Goal: Task Accomplishment & Management: Complete application form

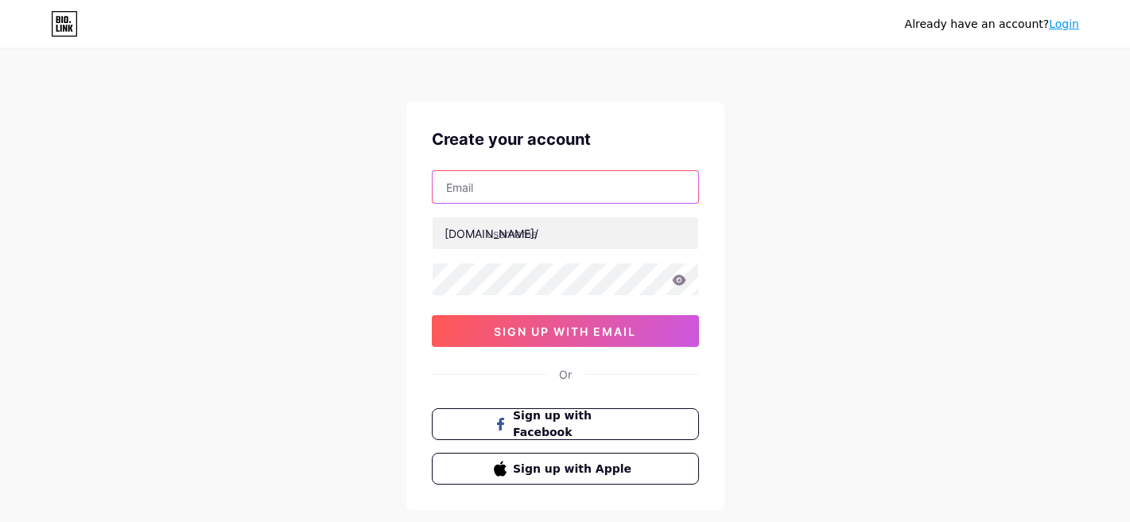
click at [510, 200] on input "text" at bounding box center [566, 187] width 266 height 32
type input "[EMAIL_ADDRESS][DOMAIN_NAME]"
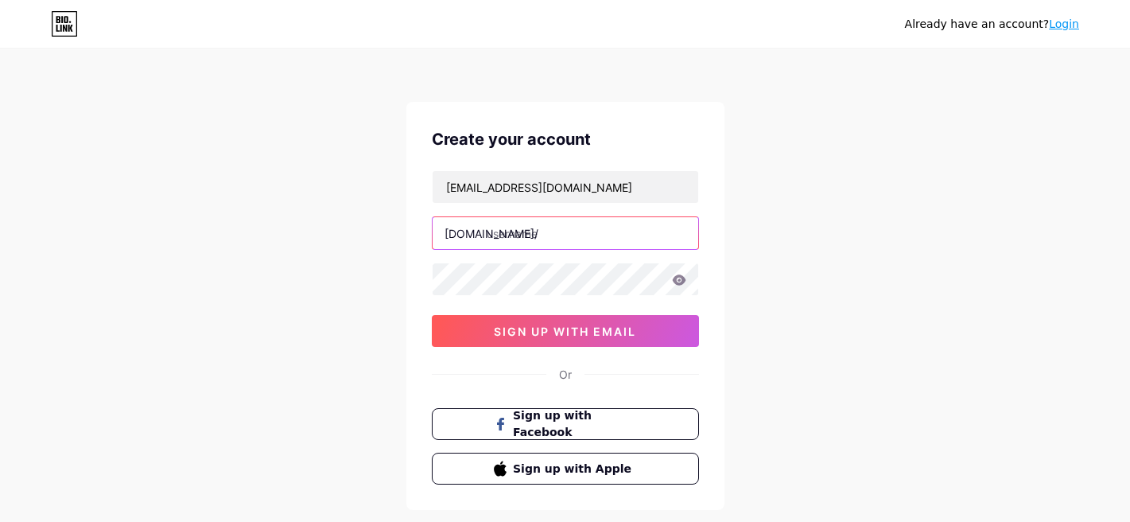
click at [526, 233] on input "text" at bounding box center [566, 233] width 266 height 32
type input "uvartte"
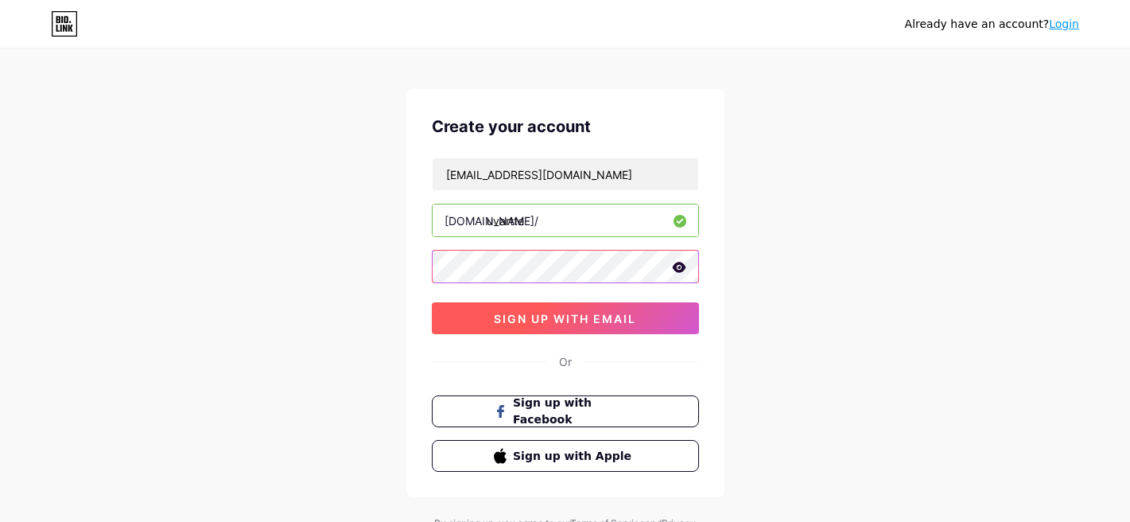
scroll to position [12, 0]
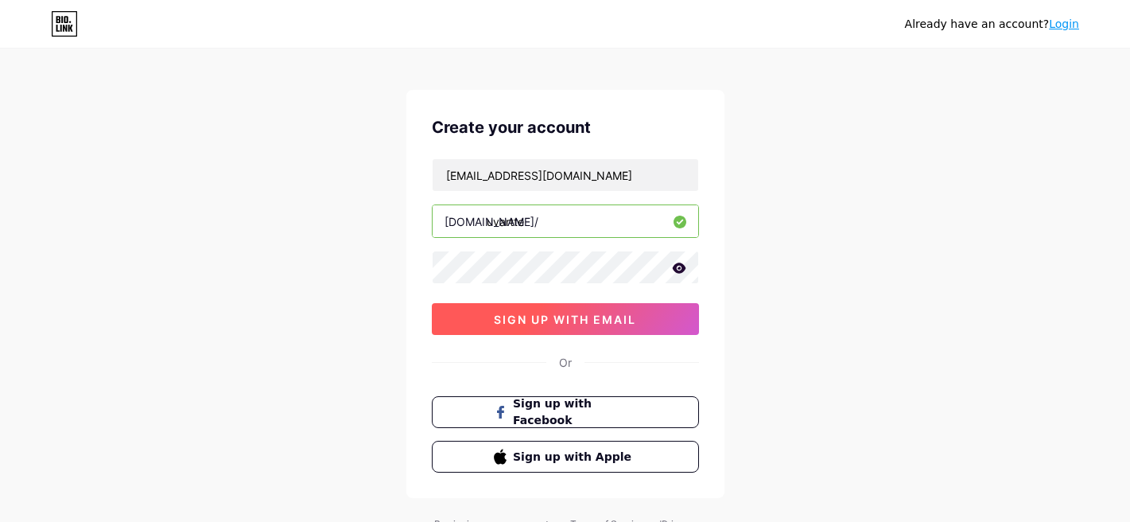
click at [586, 329] on button "sign up with email" at bounding box center [565, 319] width 267 height 32
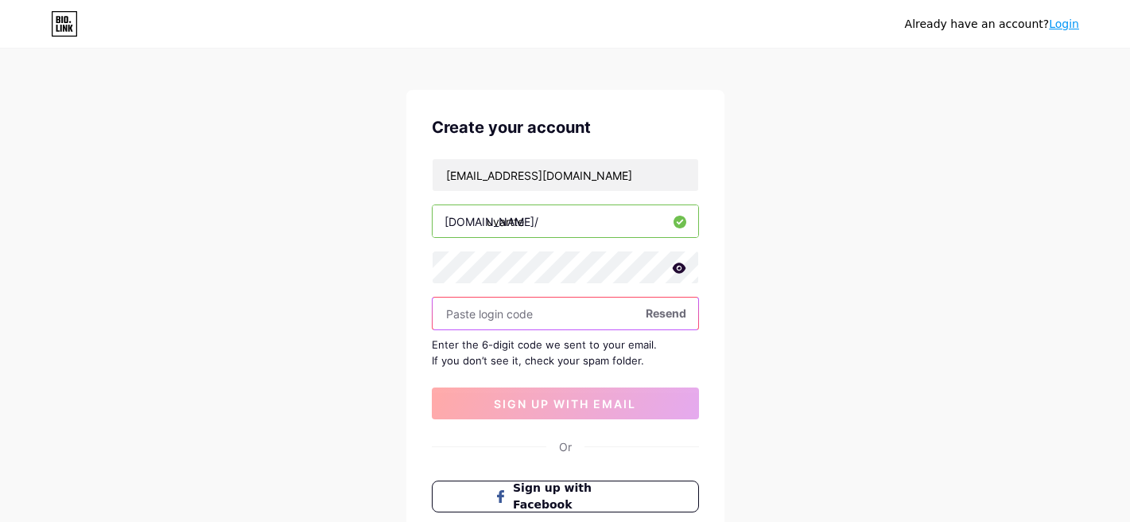
click at [551, 321] on input "text" at bounding box center [566, 314] width 266 height 32
paste input "269476"
click at [528, 313] on input "269476" at bounding box center [566, 314] width 266 height 32
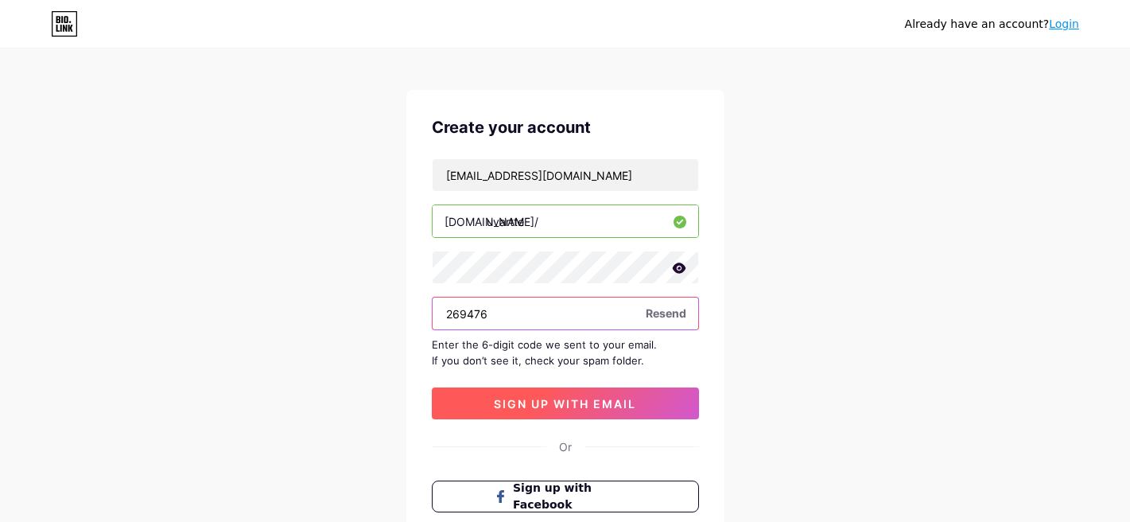
type input "269476"
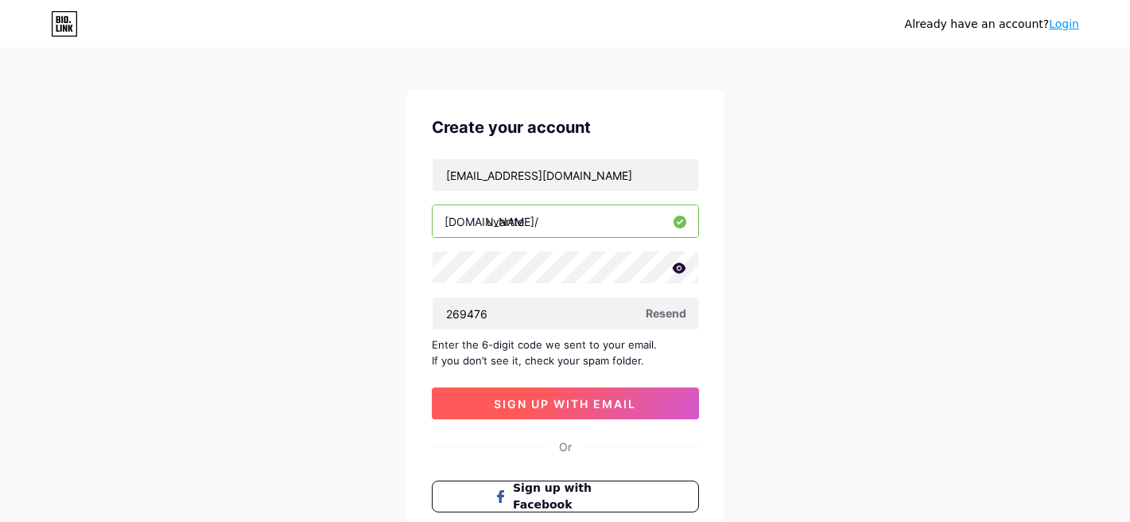
click at [636, 406] on span "sign up with email" at bounding box center [565, 404] width 142 height 14
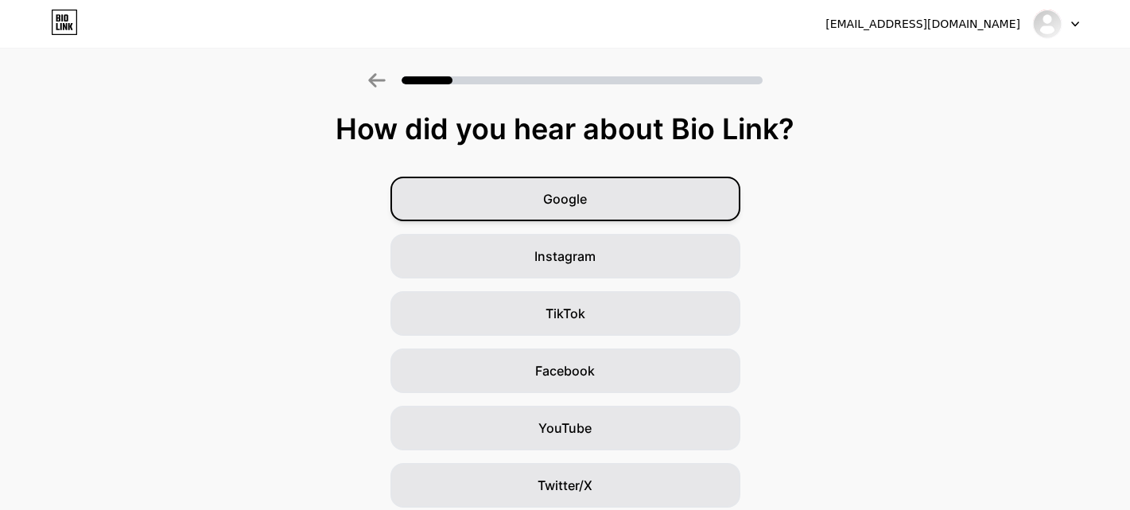
scroll to position [20, 0]
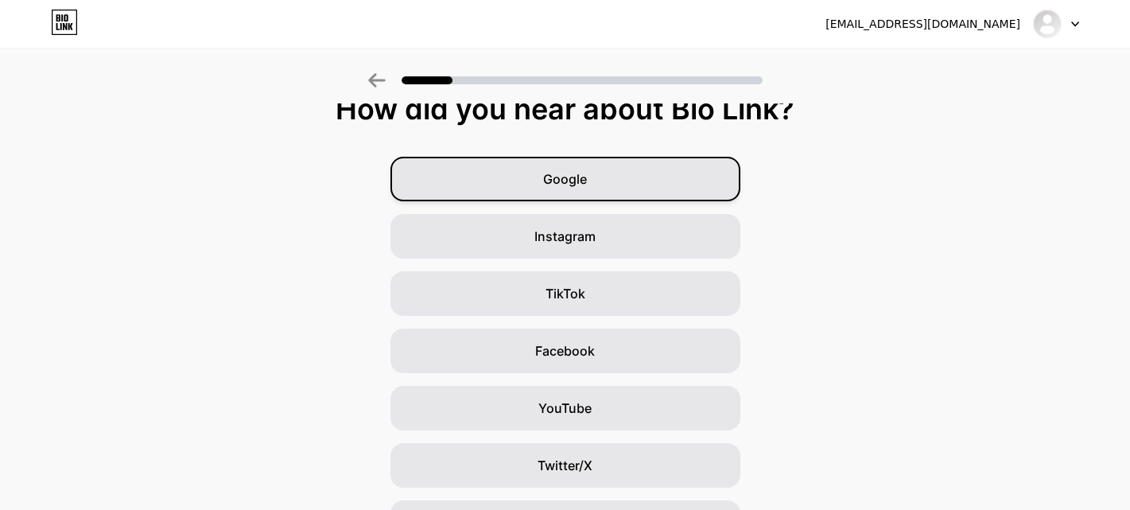
click at [620, 180] on div "Google" at bounding box center [566, 179] width 350 height 45
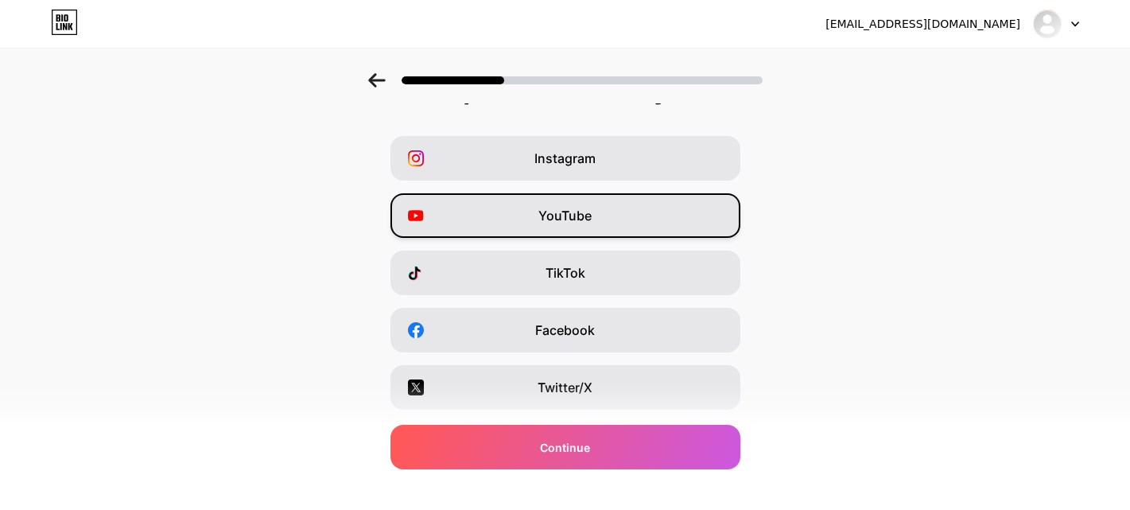
scroll to position [61, 0]
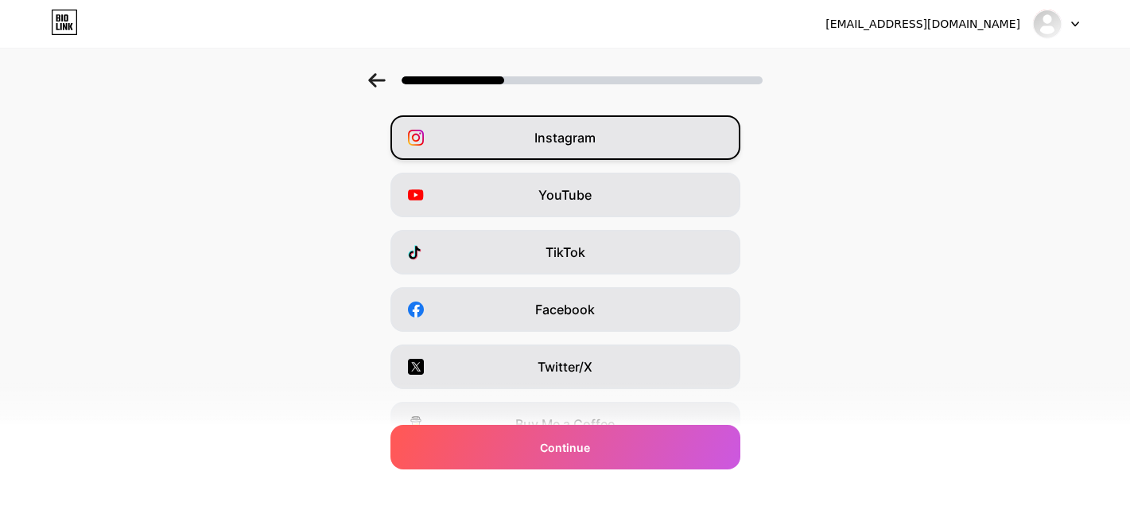
click at [667, 144] on div "Instagram" at bounding box center [566, 137] width 350 height 45
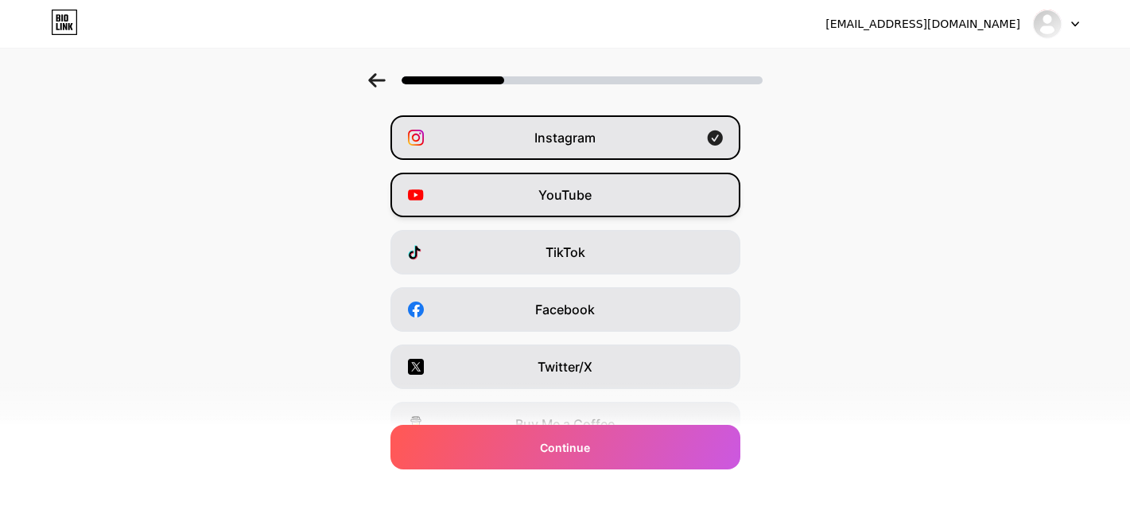
click at [659, 181] on div "YouTube" at bounding box center [566, 195] width 350 height 45
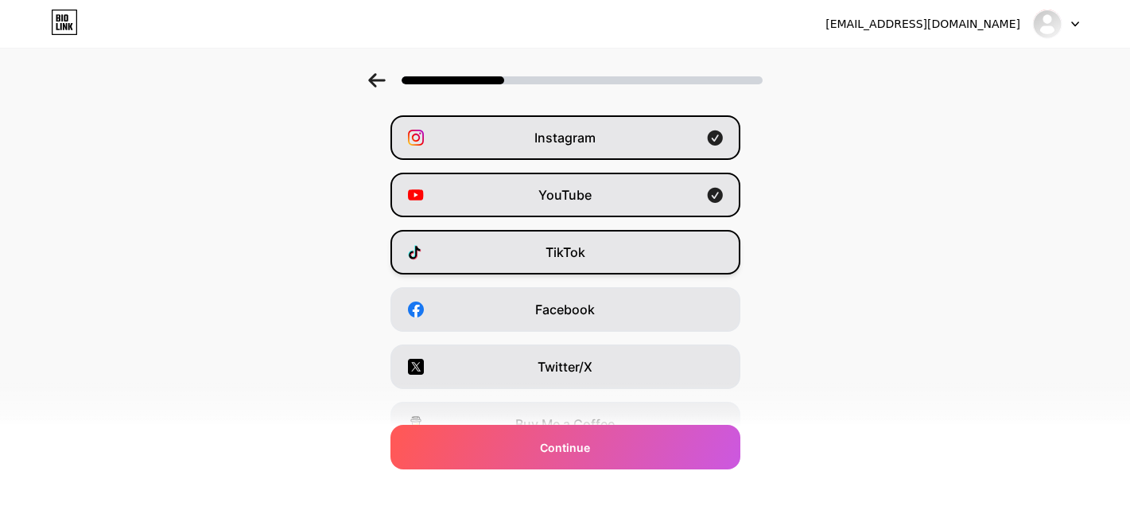
click at [653, 243] on div "TikTok" at bounding box center [566, 252] width 350 height 45
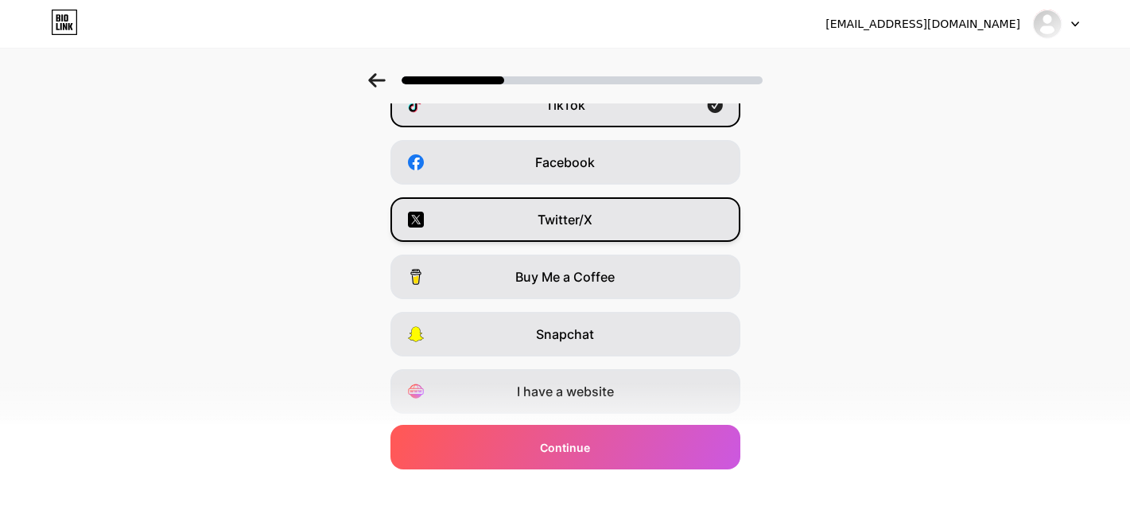
scroll to position [229, 0]
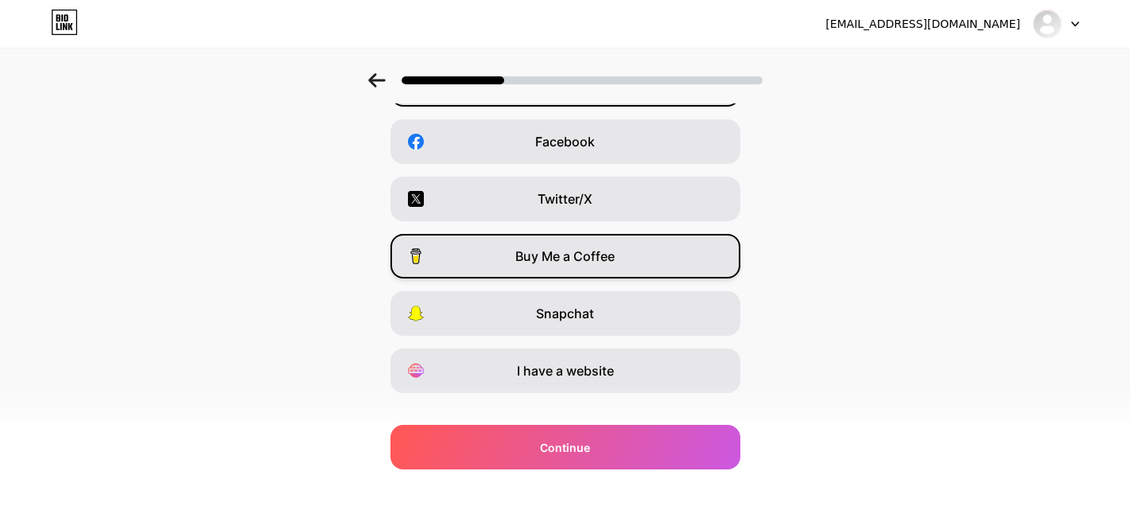
click at [652, 259] on div "Buy Me a Coffee" at bounding box center [566, 256] width 350 height 45
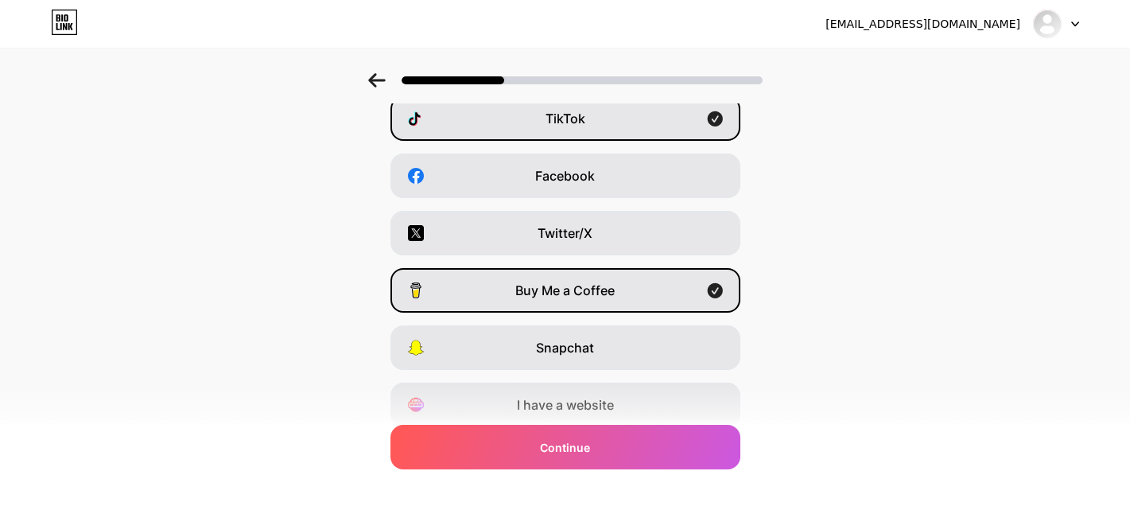
scroll to position [179, 0]
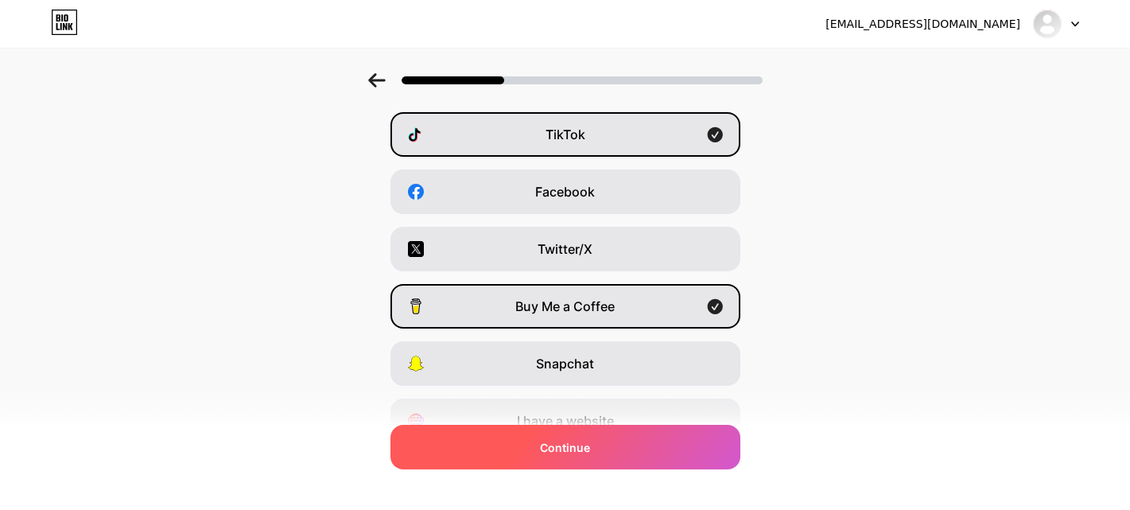
click at [647, 446] on div "Continue" at bounding box center [566, 447] width 350 height 45
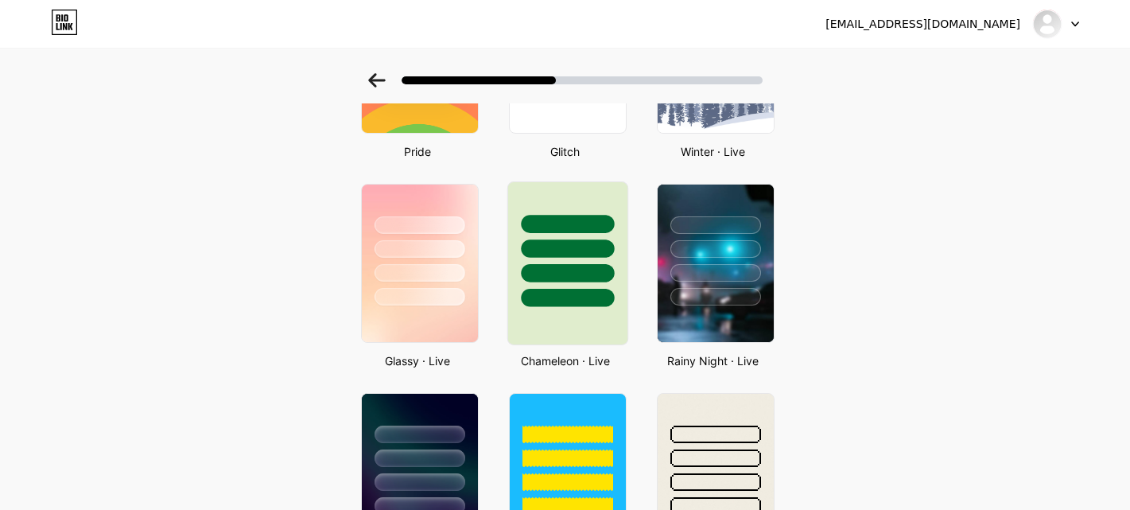
scroll to position [490, 0]
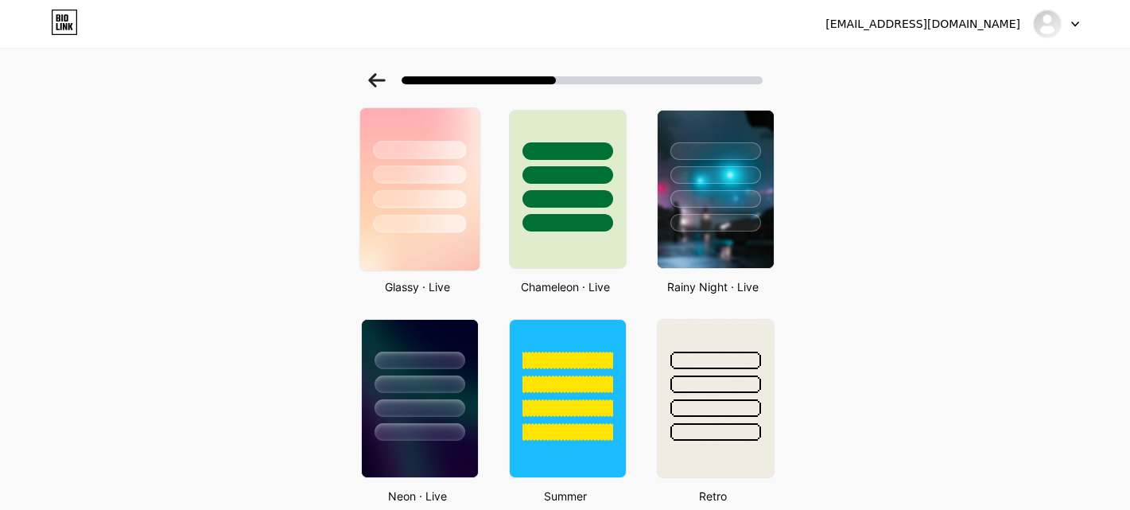
click at [432, 204] on div at bounding box center [419, 199] width 93 height 18
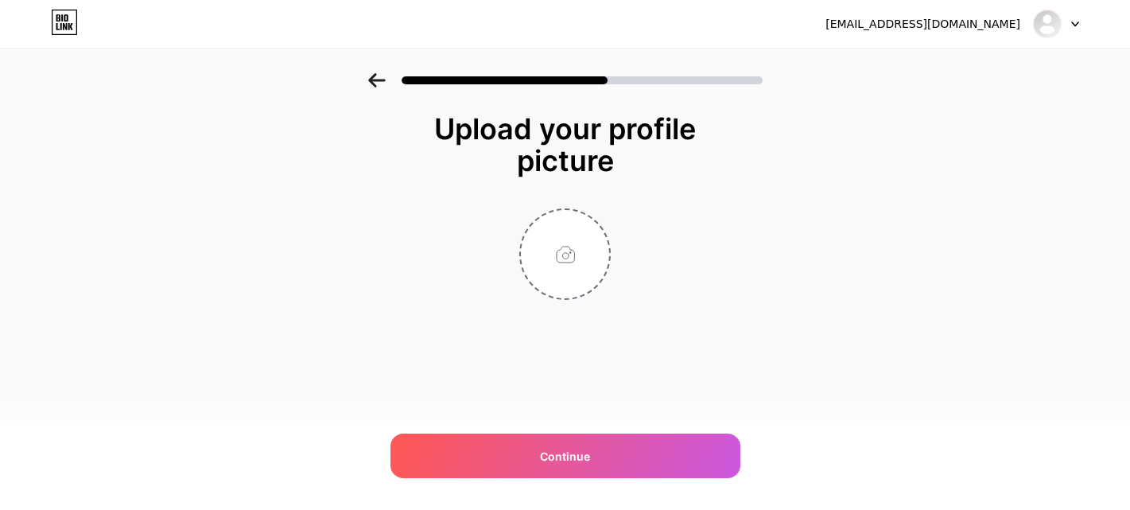
scroll to position [0, 0]
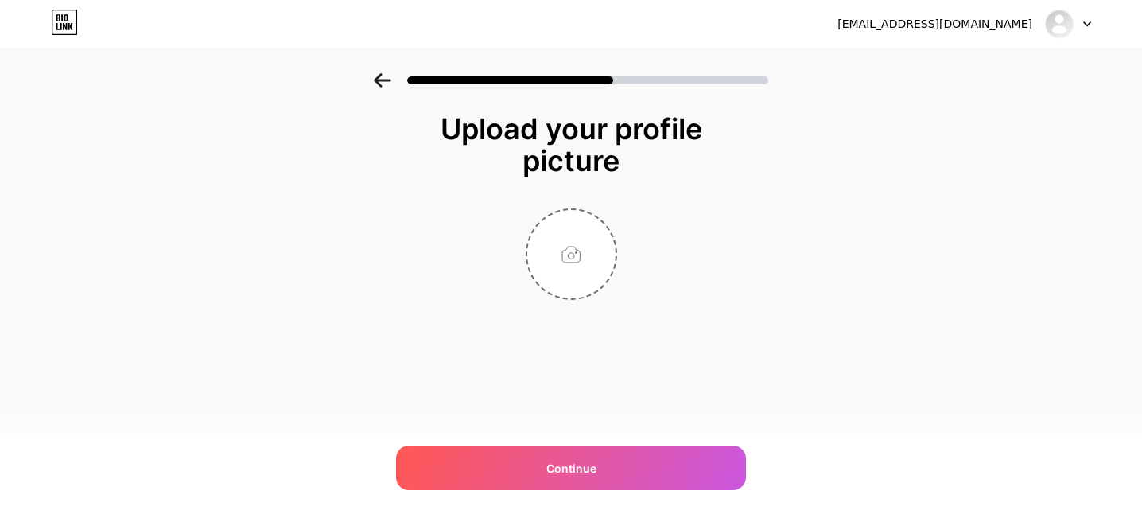
click at [374, 83] on icon at bounding box center [383, 80] width 18 height 14
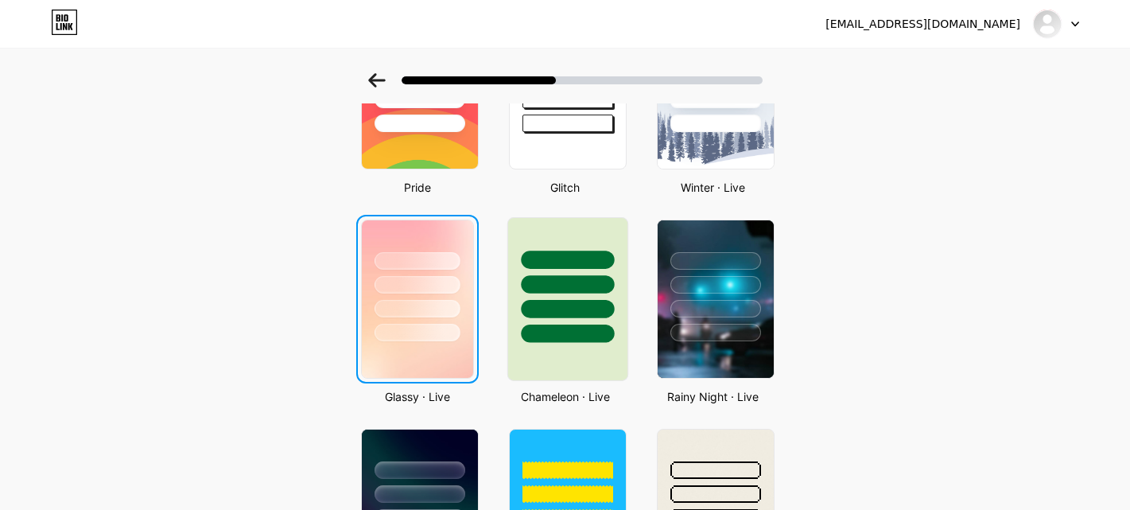
scroll to position [391, 0]
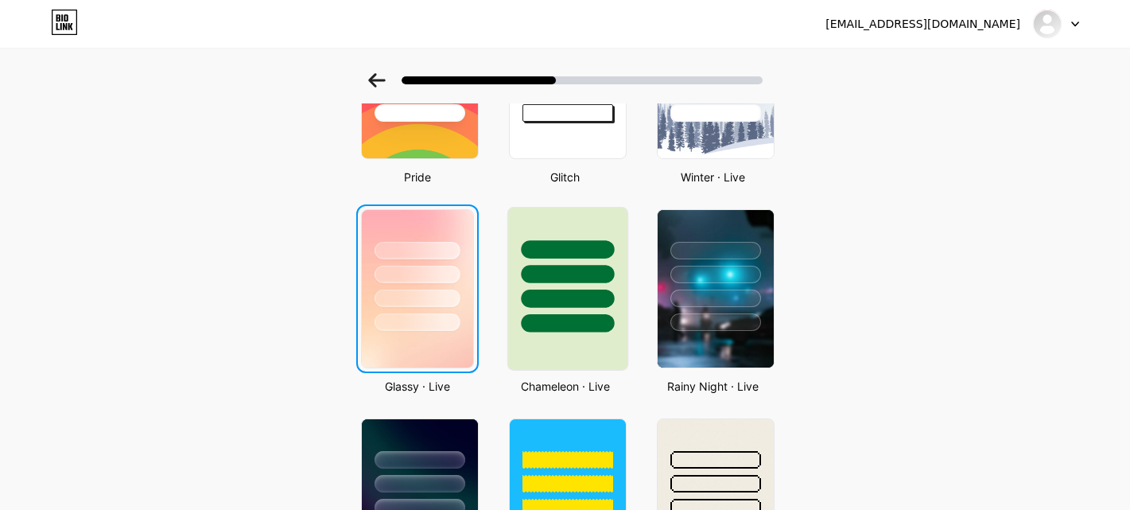
click at [565, 292] on div at bounding box center [567, 299] width 93 height 18
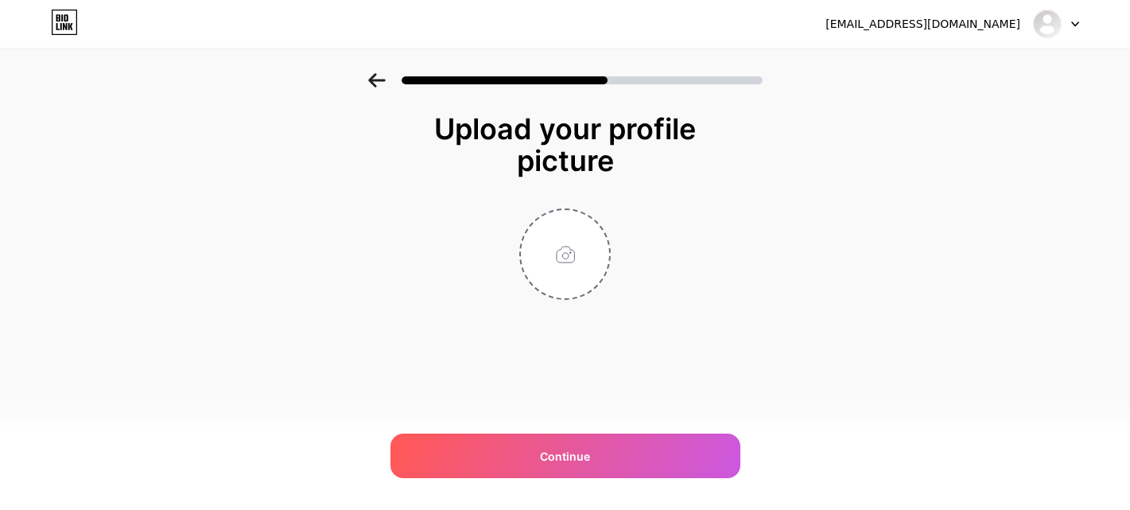
scroll to position [0, 0]
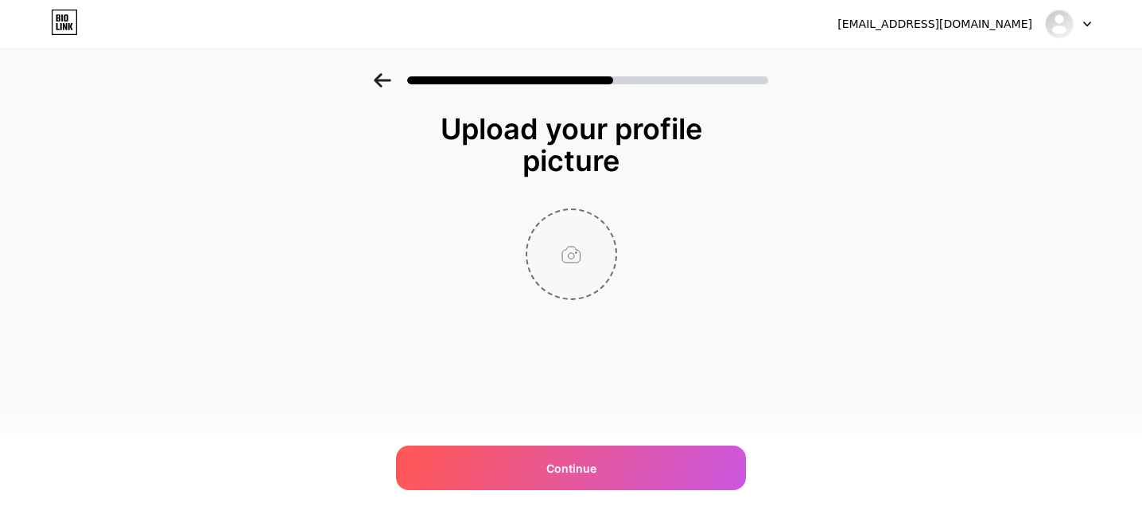
click at [580, 263] on input "file" at bounding box center [571, 254] width 88 height 88
type input "C:\fakepath\Ilustración_sin_título 14.png"
click at [574, 252] on img at bounding box center [571, 253] width 91 height 91
click at [600, 225] on circle at bounding box center [608, 221] width 18 height 18
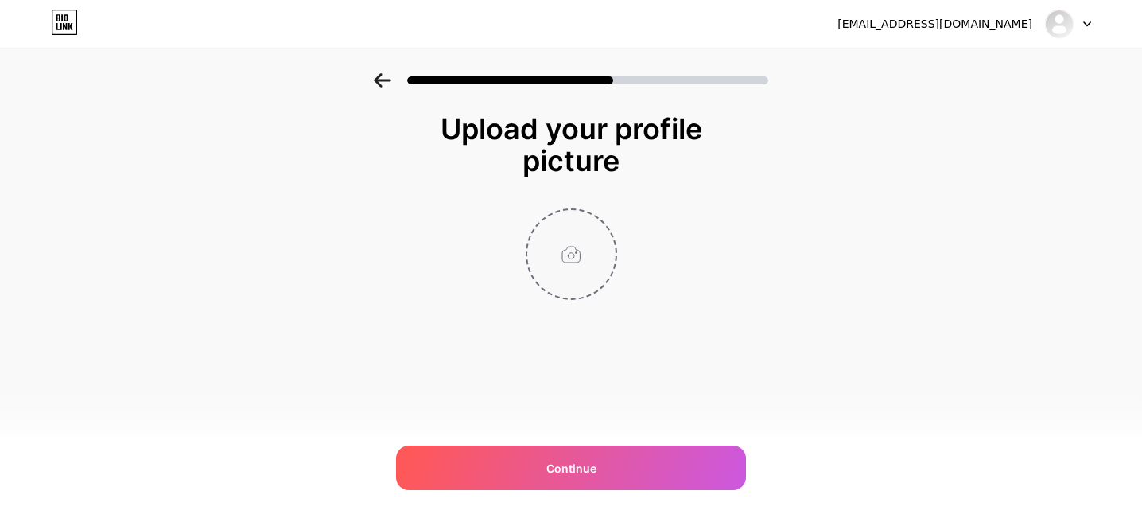
click at [573, 245] on input "file" at bounding box center [571, 254] width 88 height 88
type input "C:\fakepath\Logo.png"
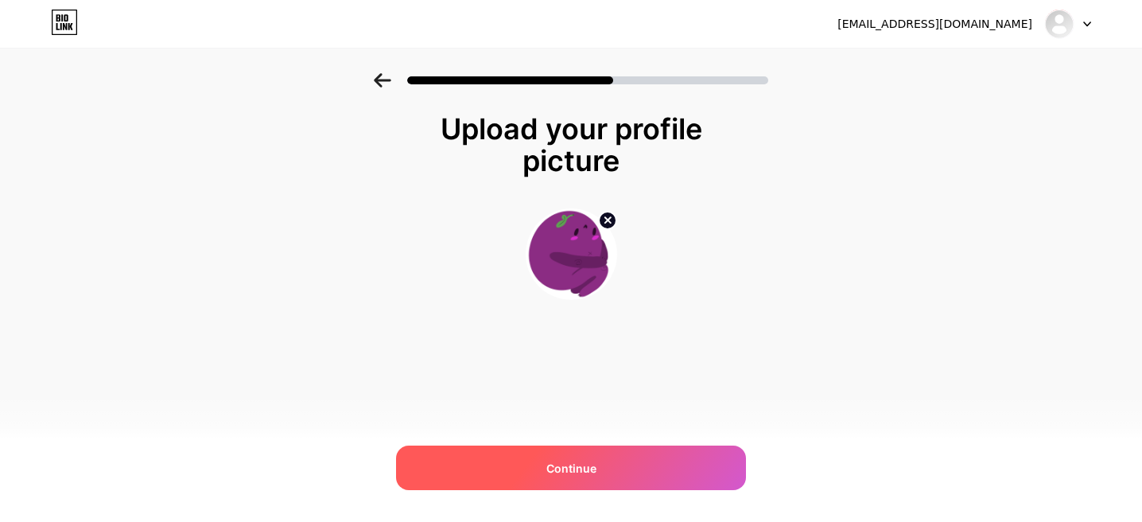
click at [598, 461] on div "Continue" at bounding box center [571, 467] width 350 height 45
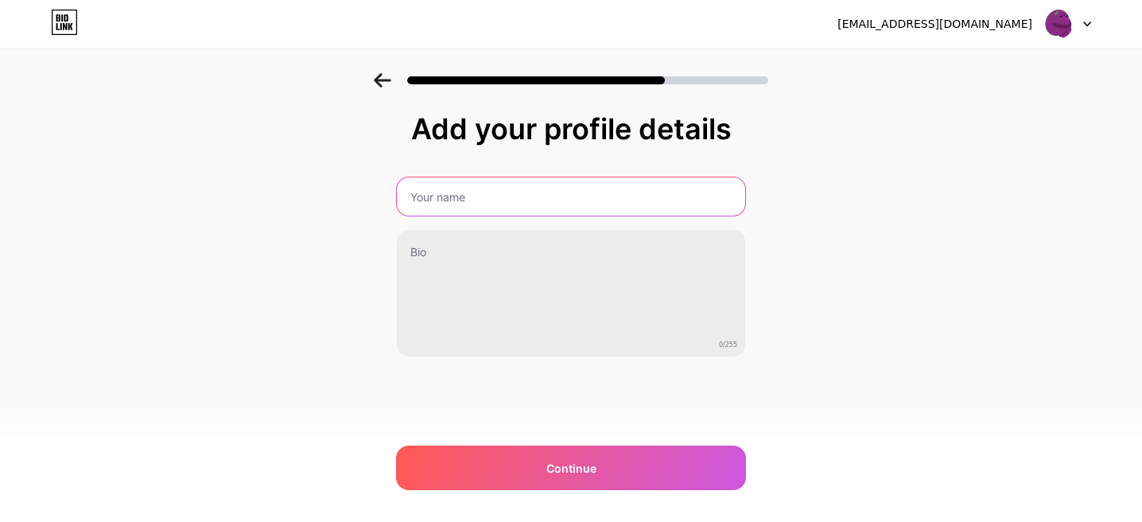
click at [473, 196] on input "text" at bounding box center [571, 196] width 348 height 38
click at [493, 204] on input "text" at bounding box center [571, 196] width 352 height 38
type input "uvartte"
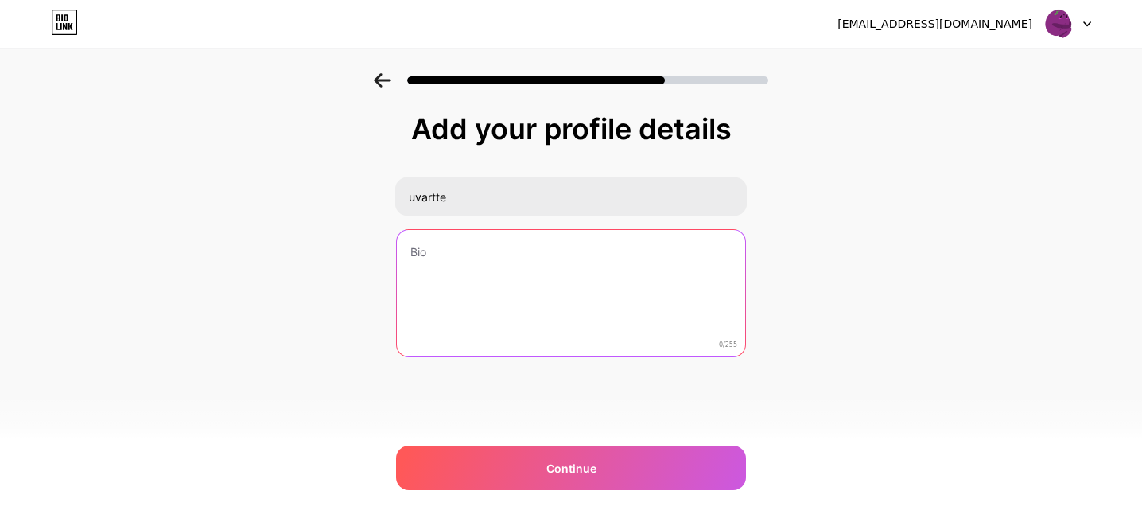
click at [403, 270] on textarea at bounding box center [571, 294] width 348 height 128
type textarea "i"
click at [473, 251] on textarea "iLUSTRADORA" at bounding box center [571, 294] width 352 height 130
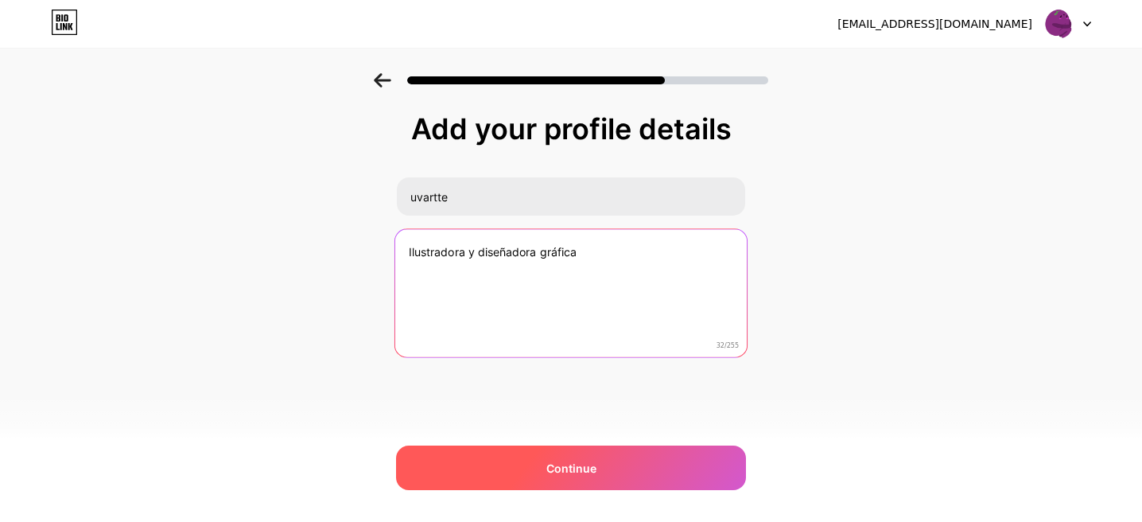
type textarea "Ilustradora y diseñadora gráfica"
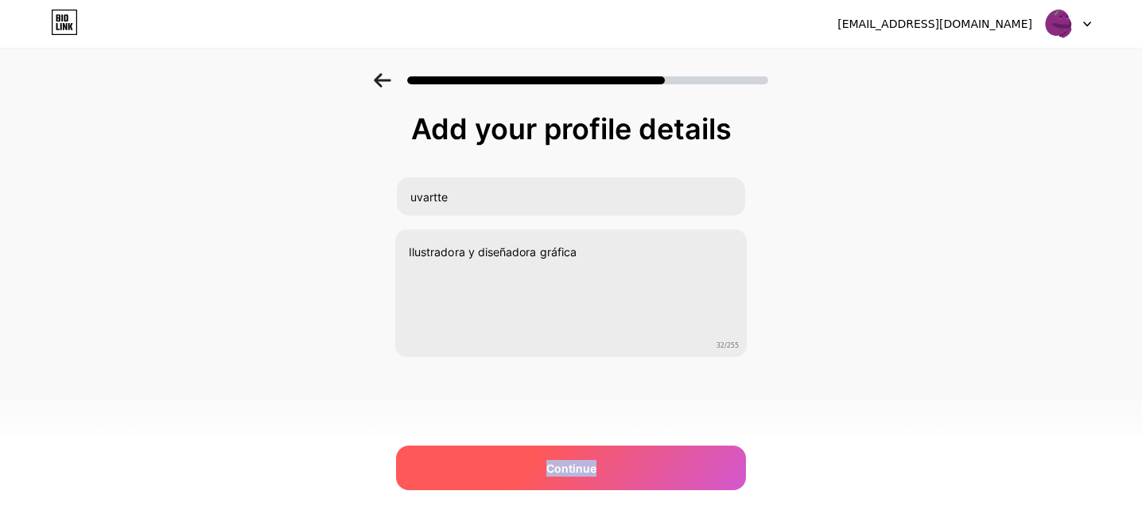
click at [516, 476] on div "Continue" at bounding box center [571, 467] width 350 height 45
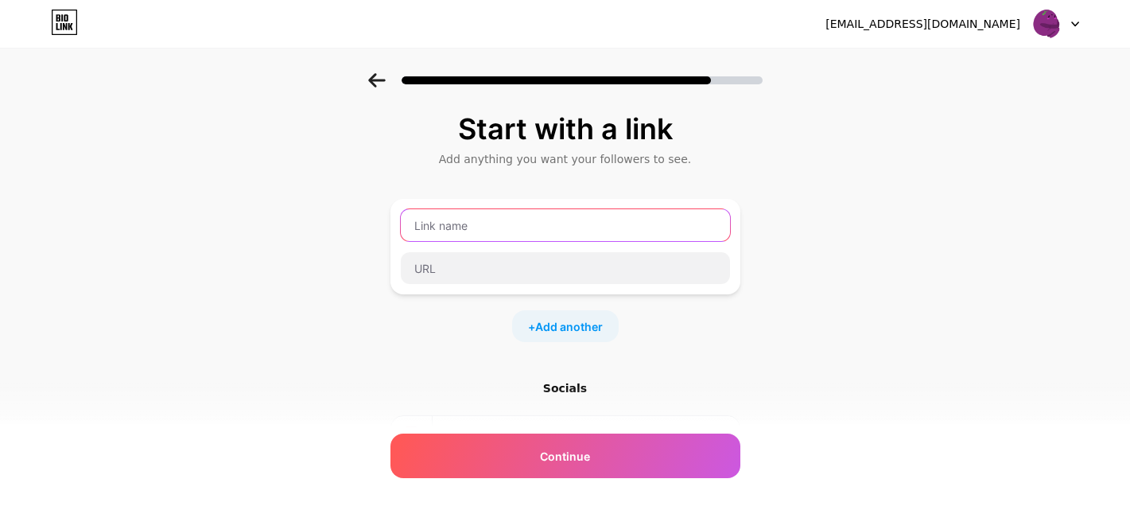
click at [457, 224] on input "text" at bounding box center [565, 225] width 329 height 32
type input "k"
type input "ko-fi"
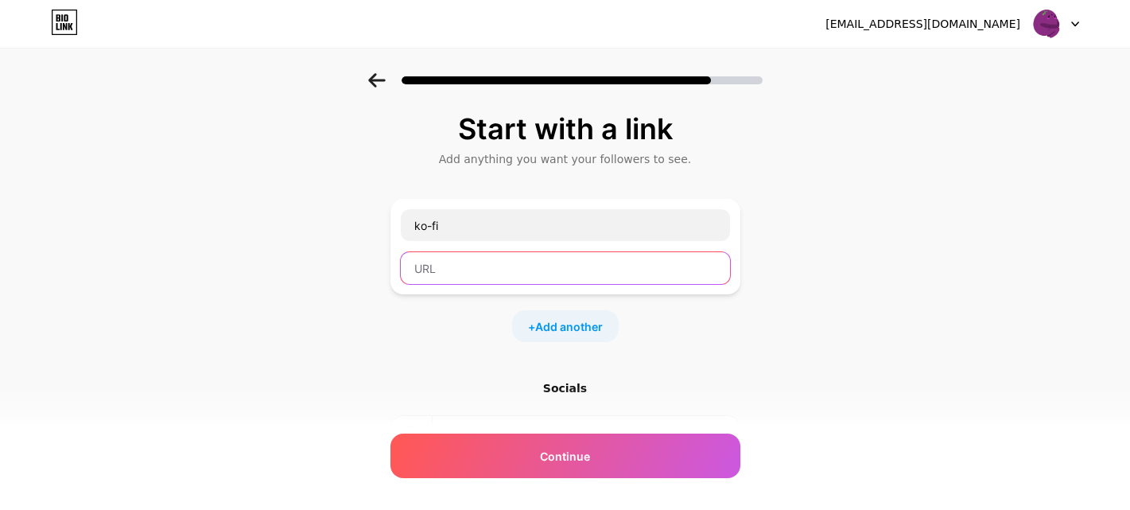
click at [505, 273] on input "text" at bounding box center [565, 268] width 329 height 32
paste input "[DOMAIN_NAME][URL]"
type input "[DOMAIN_NAME][URL]"
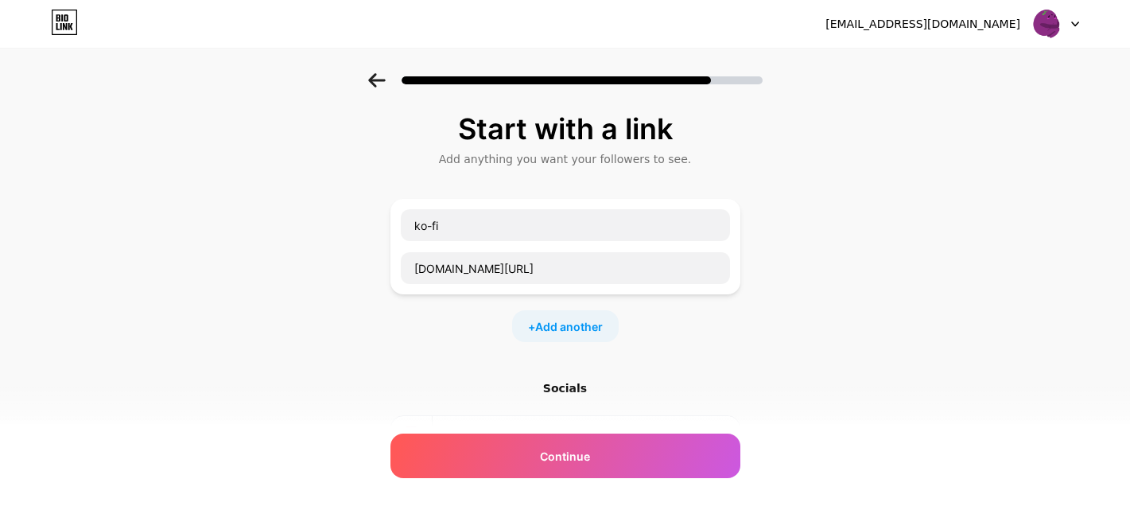
click at [664, 351] on div "Start with a link Add anything you want your followers to see. ko-fi [DOMAIN_NA…" at bounding box center [566, 333] width 350 height 440
click at [588, 336] on div "+ Add another" at bounding box center [565, 326] width 107 height 32
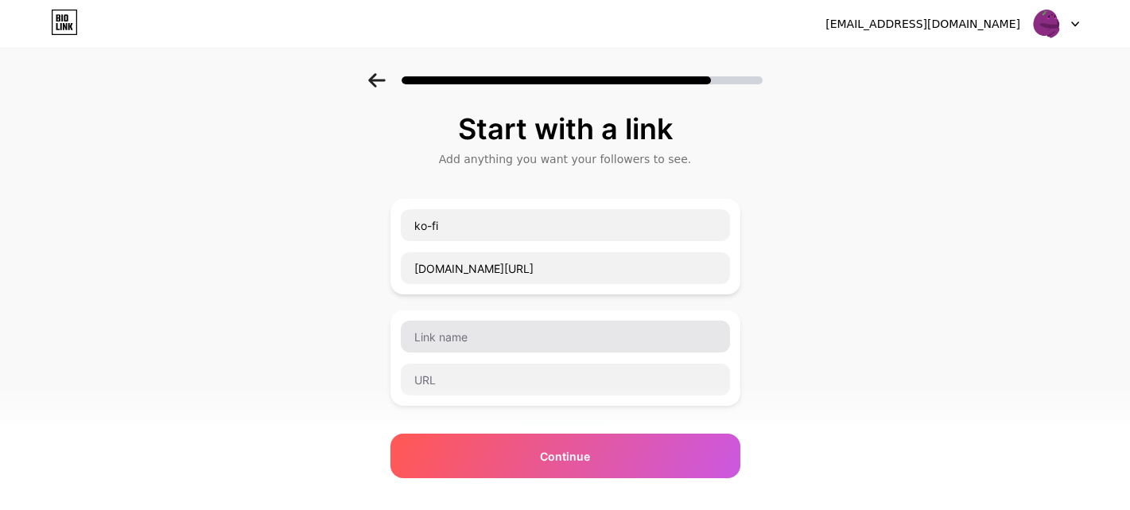
scroll to position [58, 0]
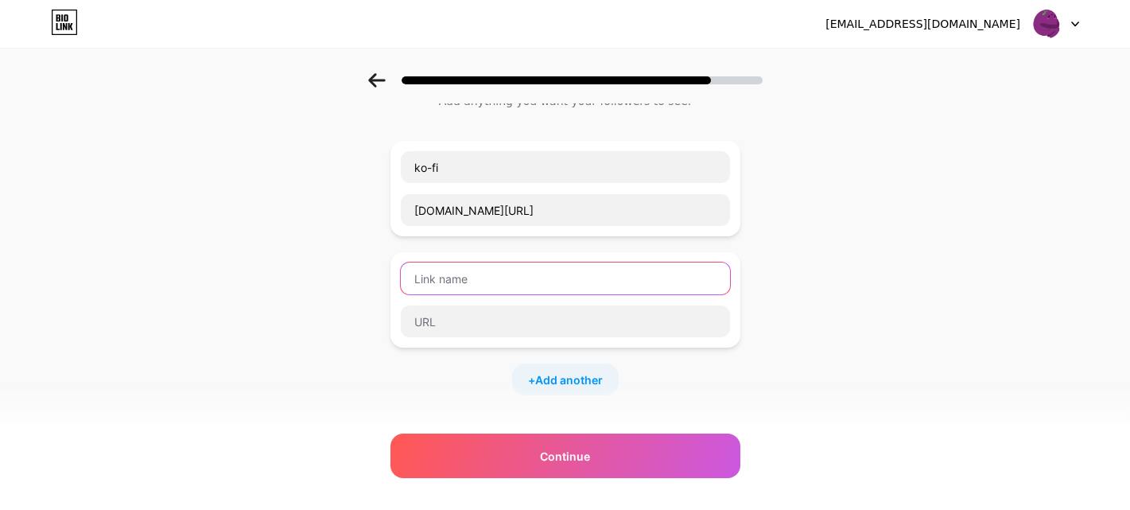
click at [539, 270] on input "text" at bounding box center [565, 279] width 329 height 32
type input "instagram"
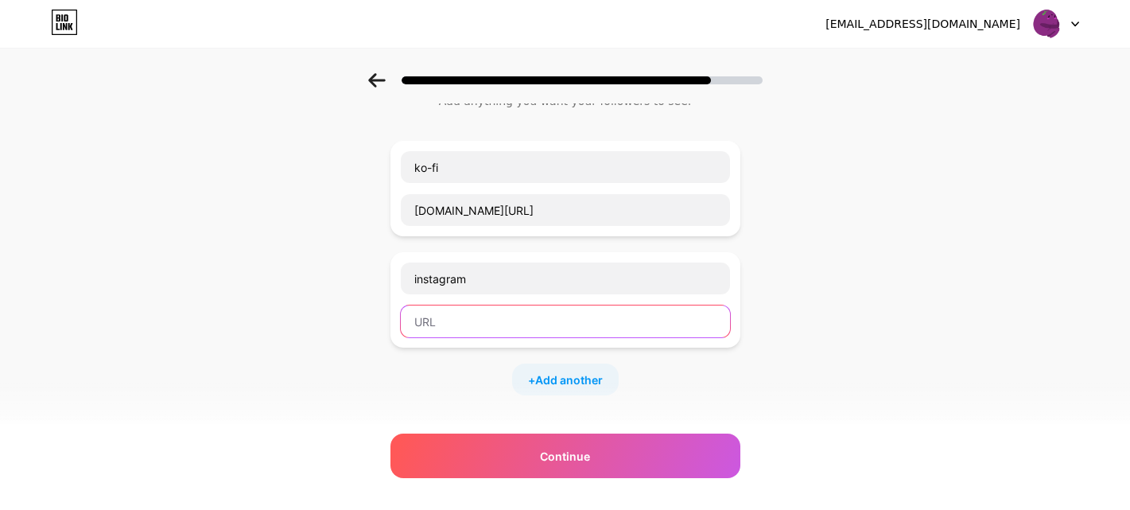
click at [523, 313] on input "text" at bounding box center [565, 321] width 329 height 32
paste input "[URL][DOMAIN_NAME]"
type input "[URL][DOMAIN_NAME]"
click at [547, 379] on span "Add another" at bounding box center [569, 380] width 68 height 17
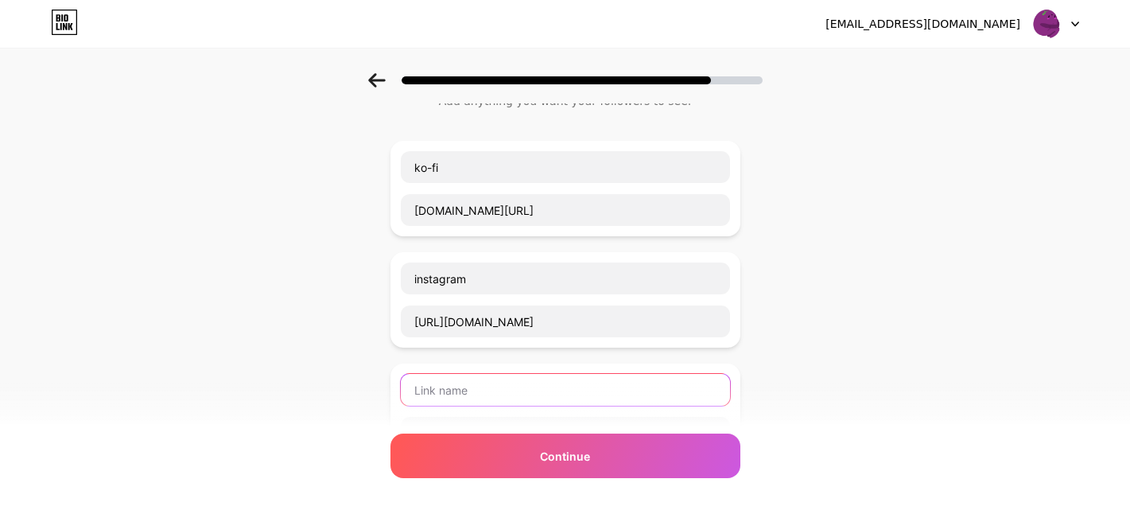
click at [523, 376] on input "text" at bounding box center [565, 390] width 329 height 32
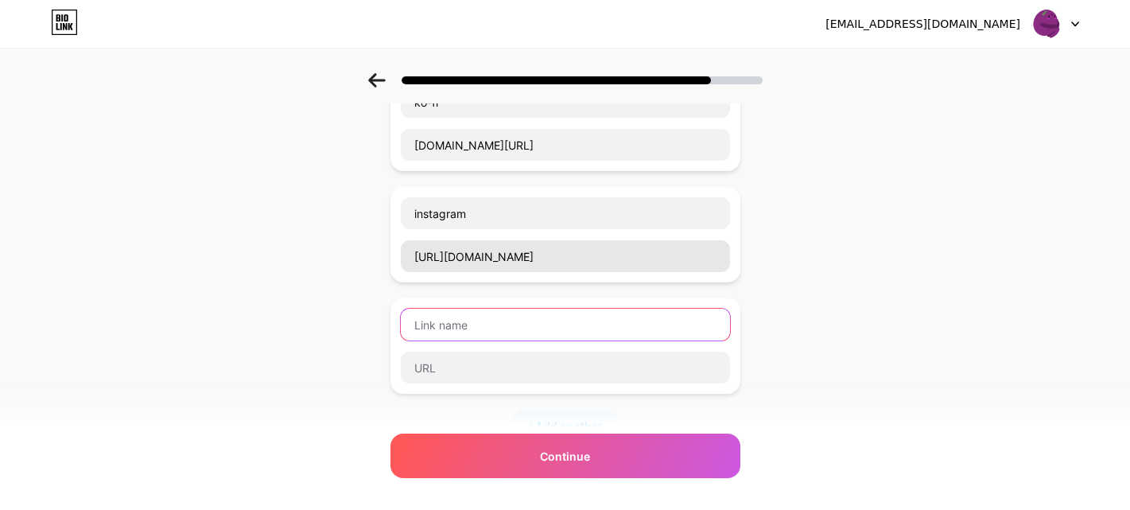
scroll to position [130, 0]
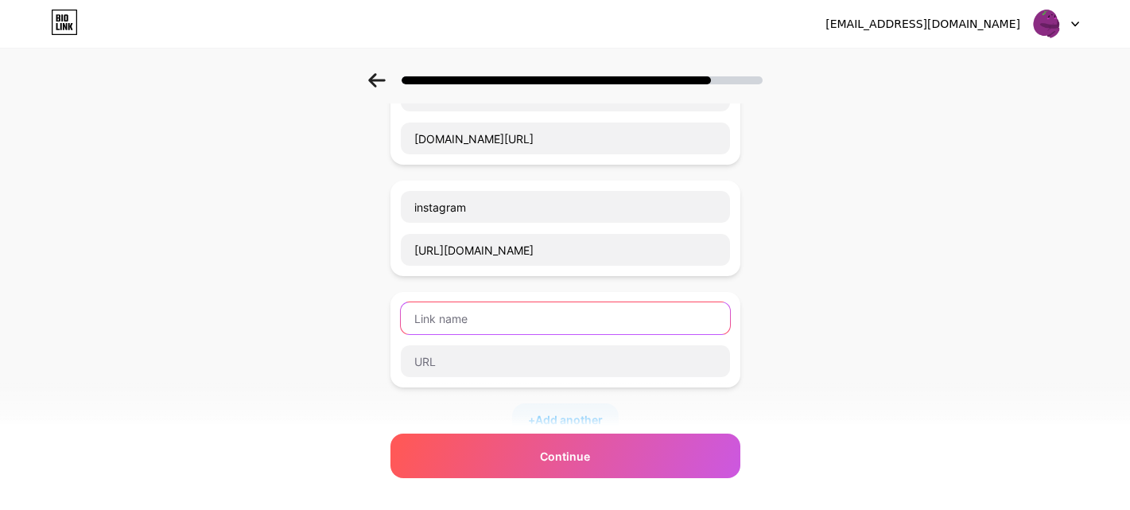
click at [562, 309] on input "text" at bounding box center [565, 318] width 329 height 32
paste input "[URL][DOMAIN_NAME]"
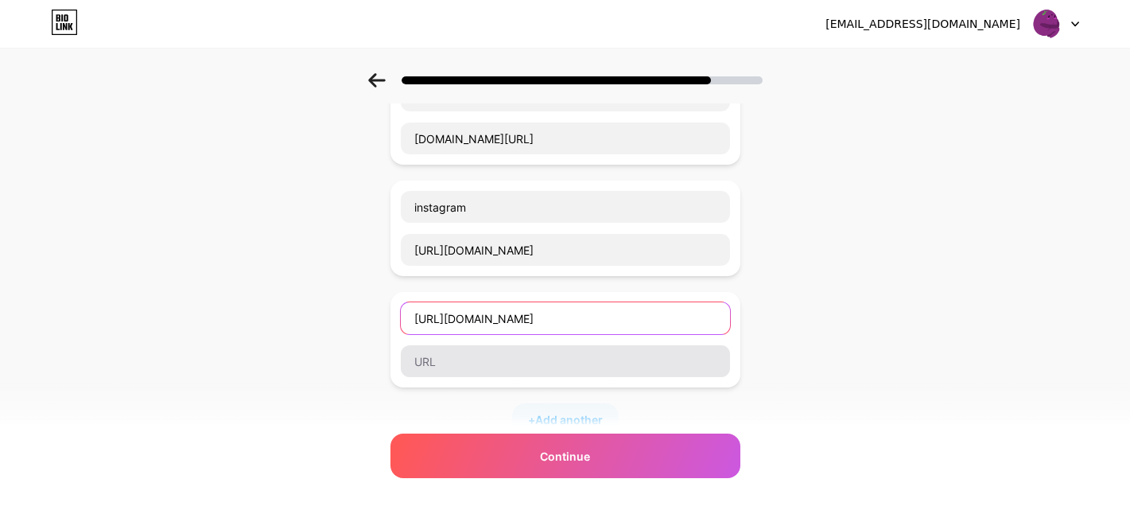
type input "[URL][DOMAIN_NAME]"
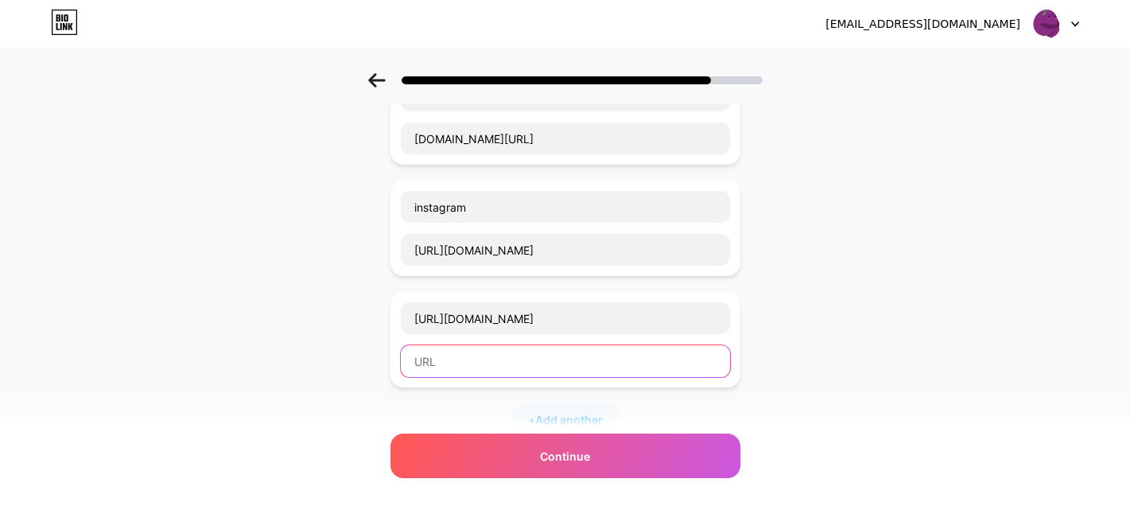
click at [547, 352] on input "text" at bounding box center [565, 361] width 329 height 32
paste input "[URL][DOMAIN_NAME]"
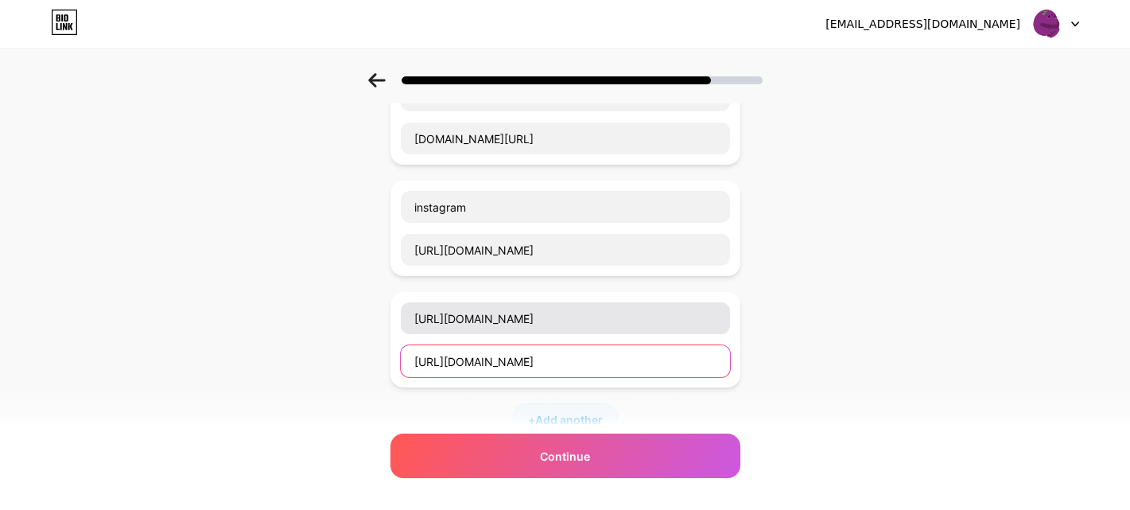
type input "[URL][DOMAIN_NAME]"
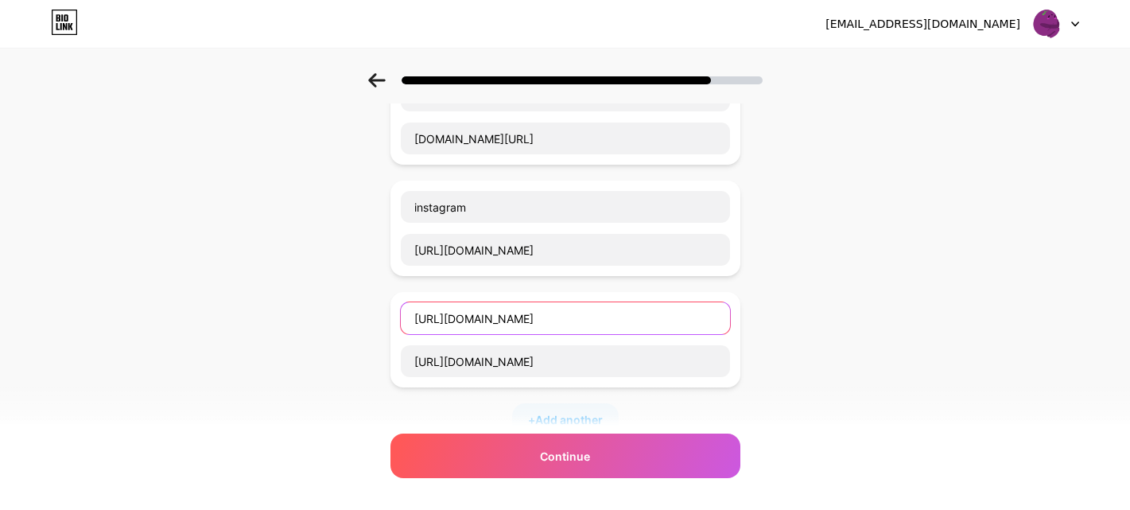
click at [542, 317] on input "[URL][DOMAIN_NAME]" at bounding box center [565, 318] width 329 height 32
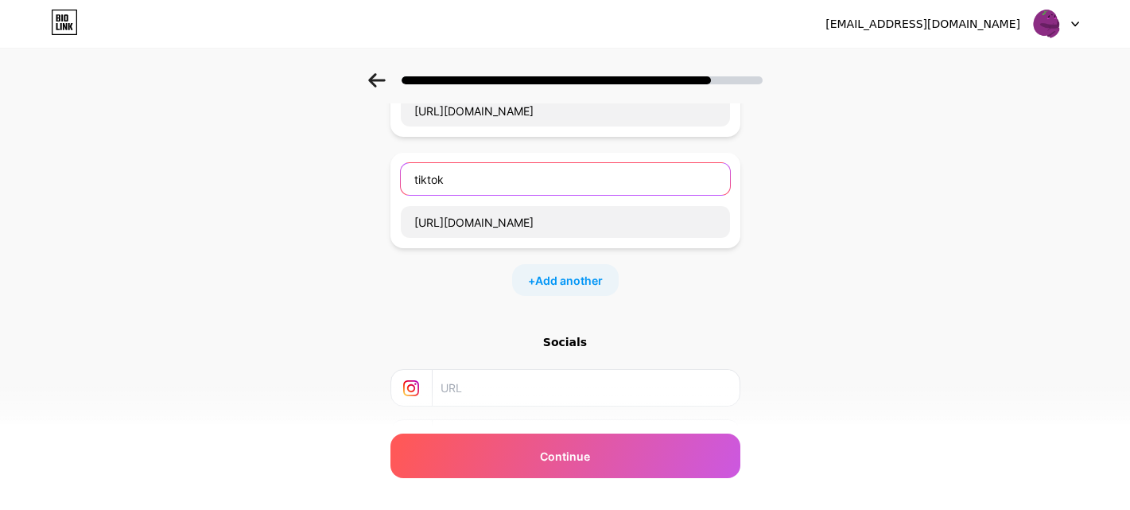
scroll to position [263, 0]
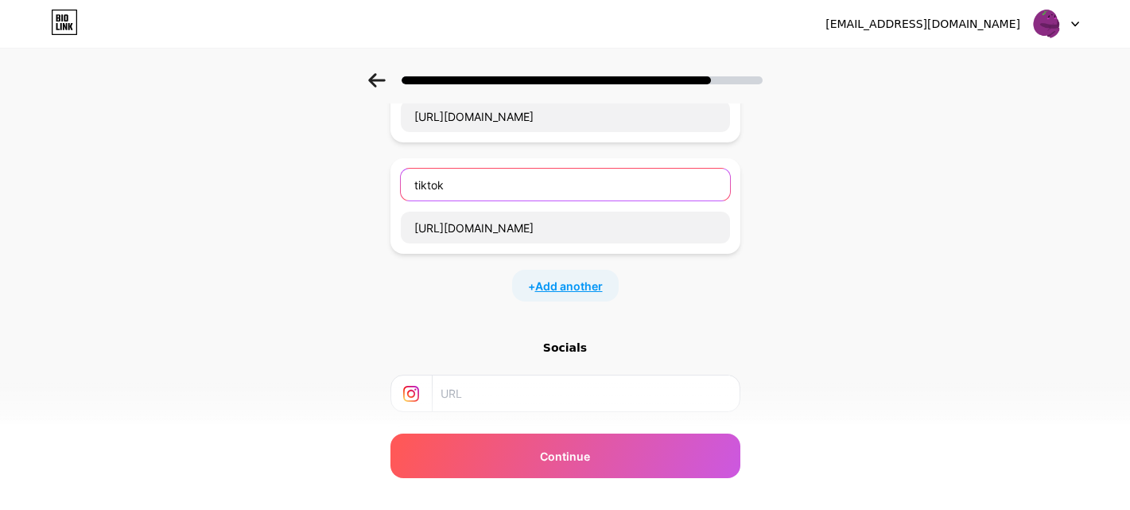
type input "tiktok"
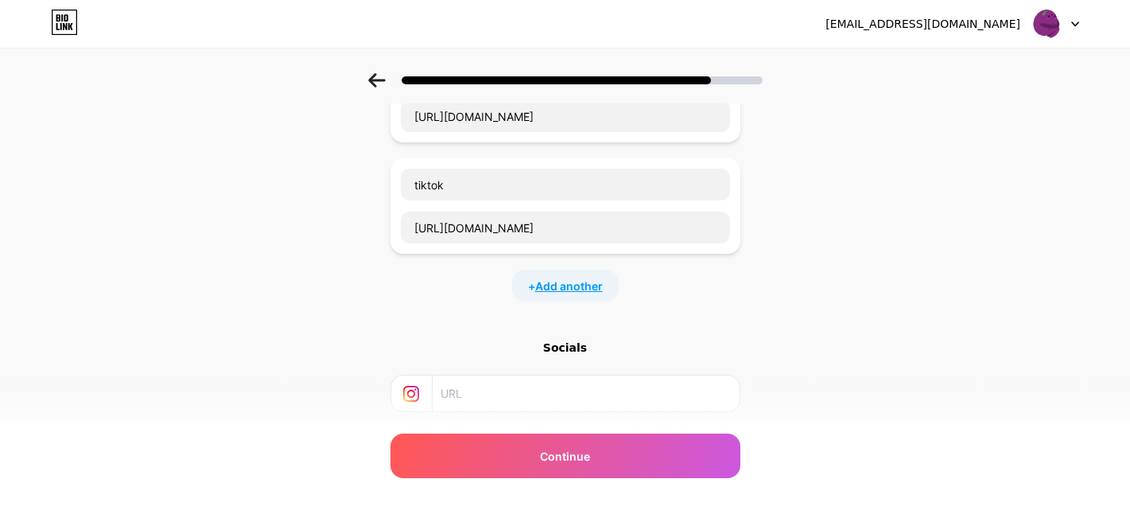
click at [568, 280] on span "Add another" at bounding box center [569, 286] width 68 height 17
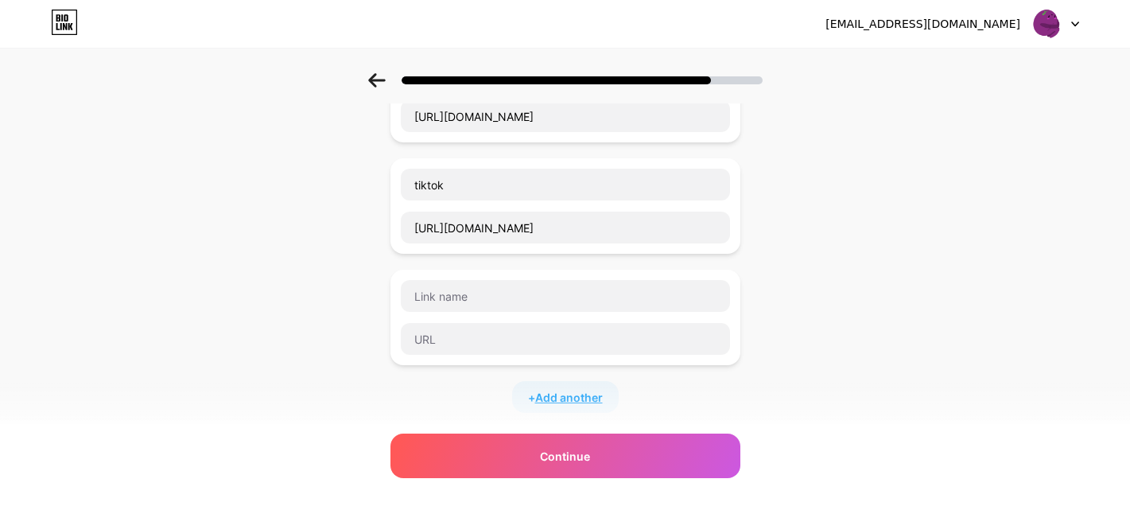
scroll to position [303, 0]
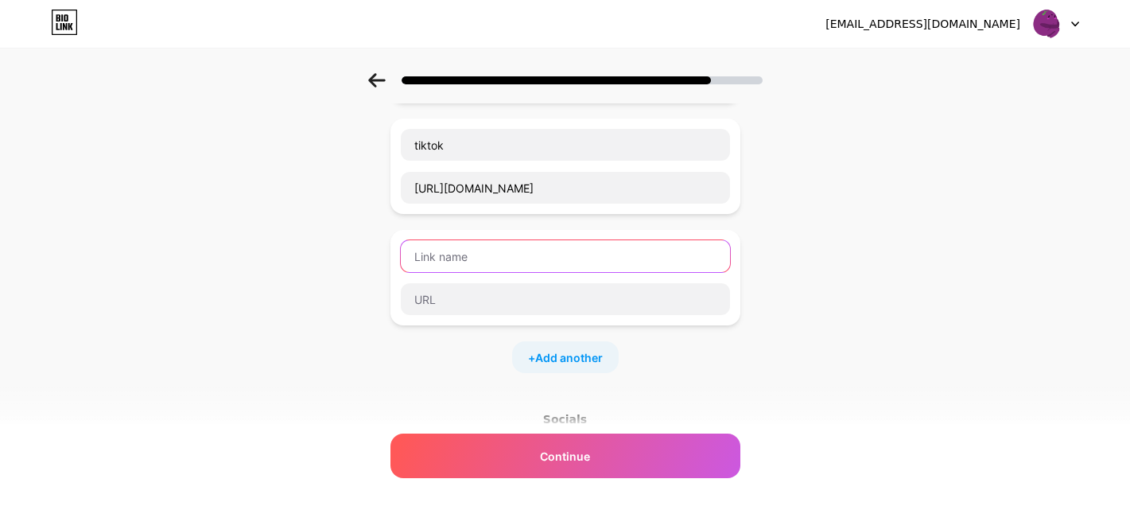
click at [628, 255] on input "text" at bounding box center [565, 256] width 329 height 32
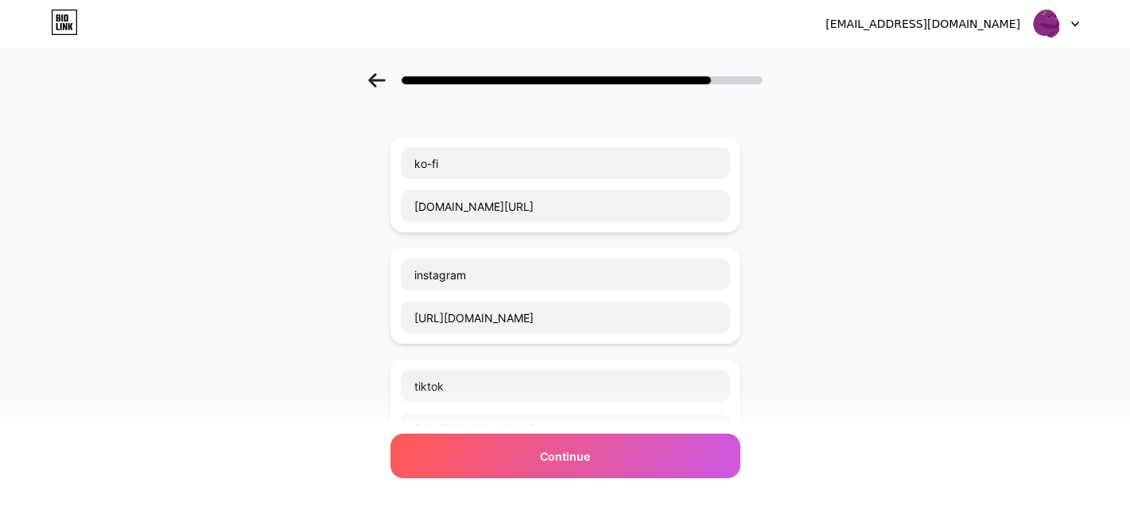
scroll to position [44, 0]
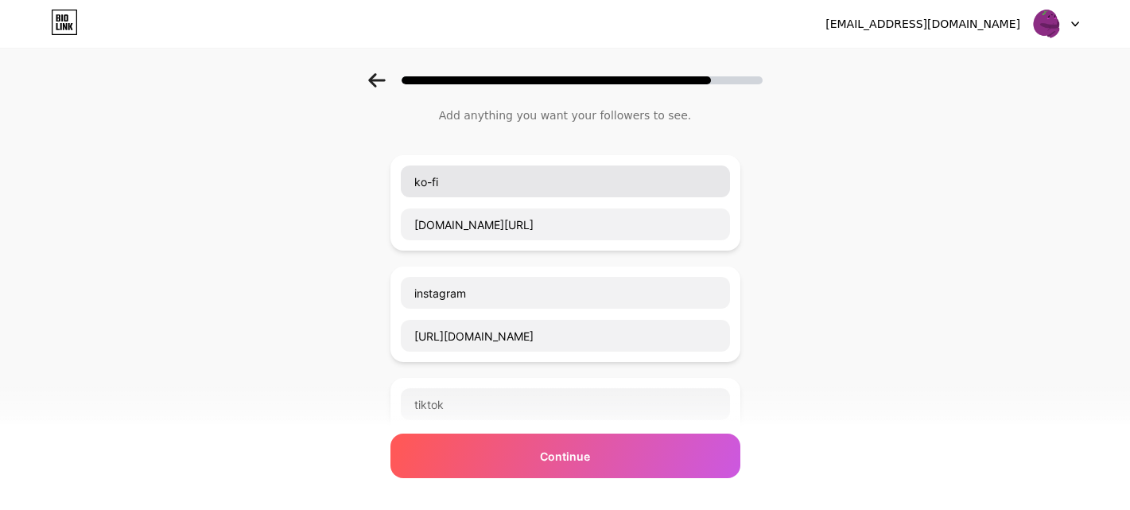
type input "porfolio"
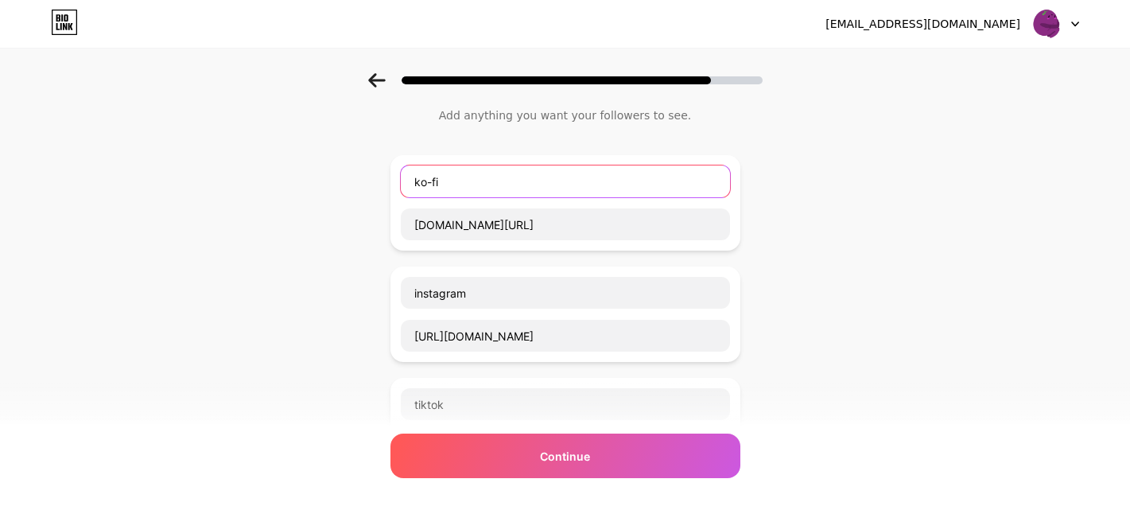
click at [498, 181] on input "ko-fi" at bounding box center [565, 181] width 329 height 32
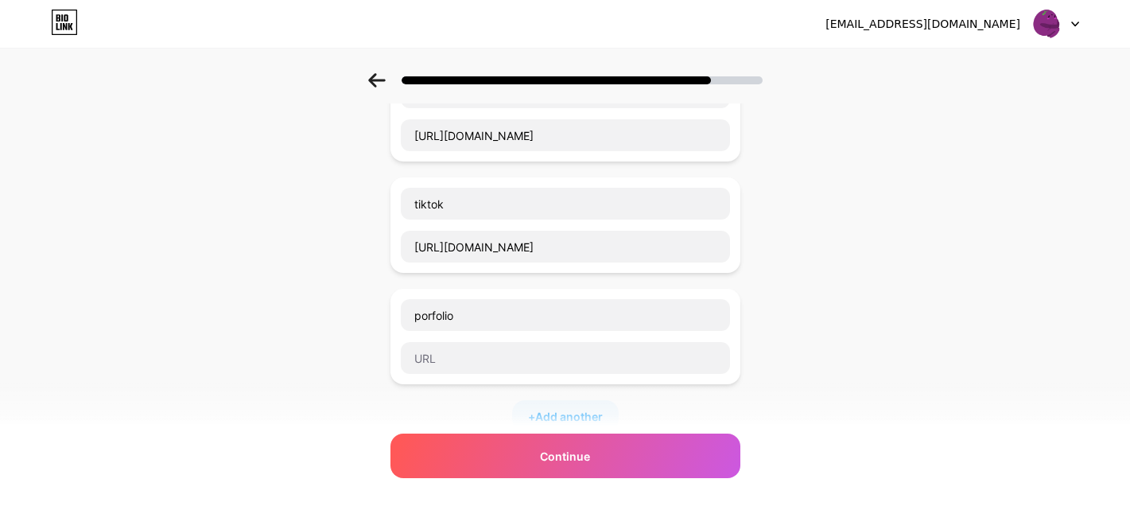
scroll to position [243, 0]
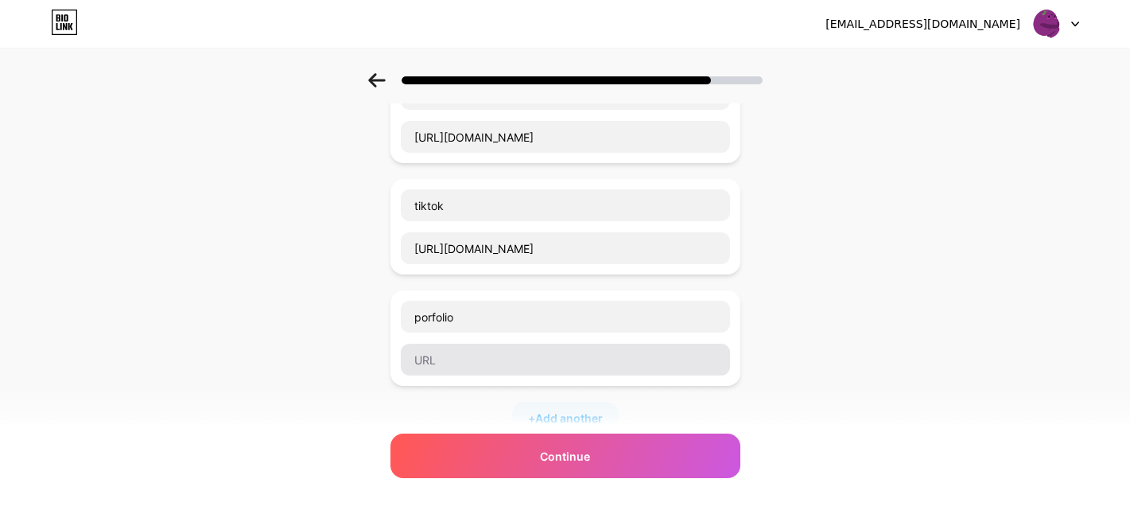
type input "ko-fi (mail club)"
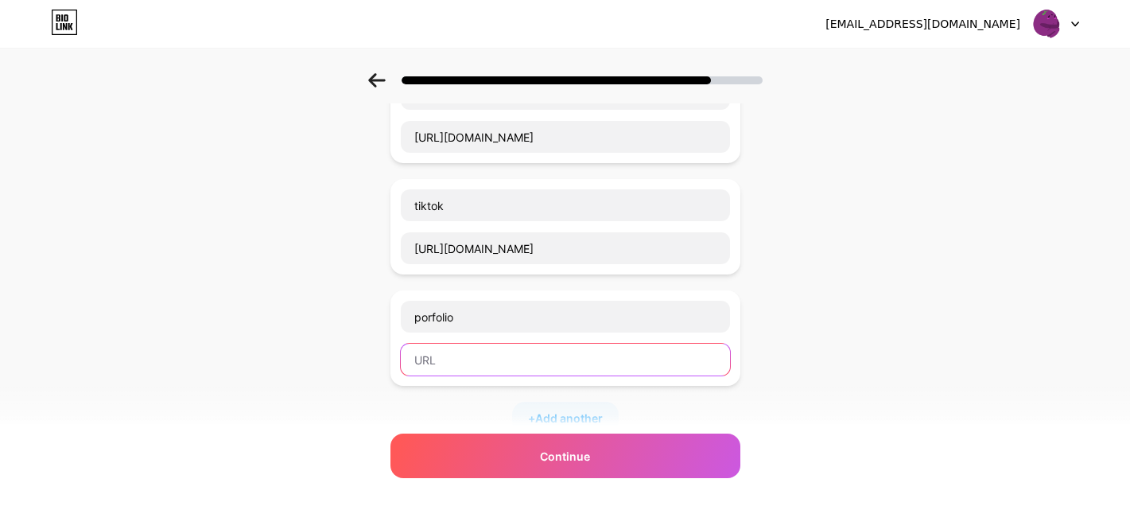
click at [449, 363] on input "text" at bounding box center [565, 360] width 329 height 32
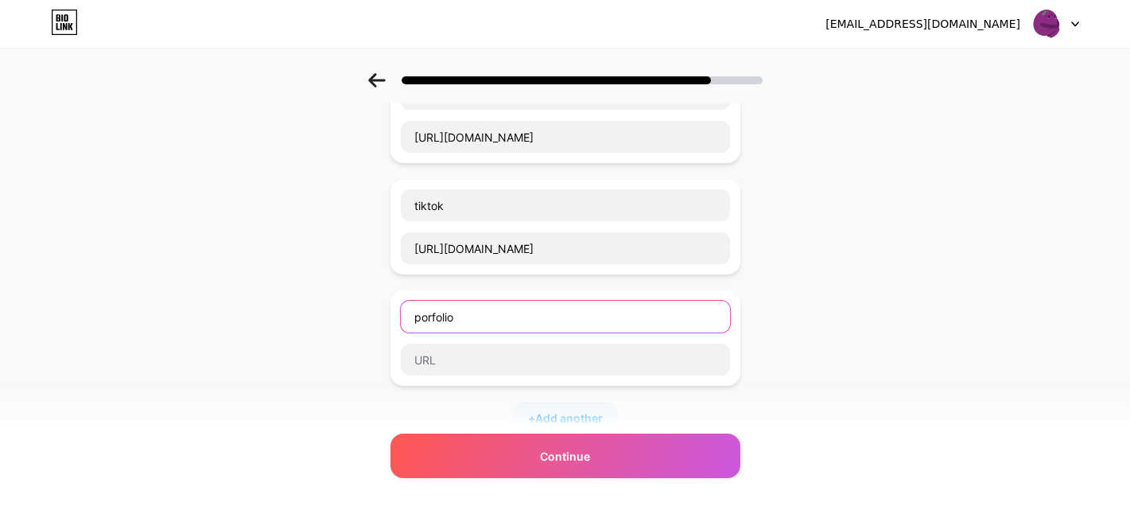
click at [481, 309] on input "porfolio" at bounding box center [565, 317] width 329 height 32
type input "portafolio"
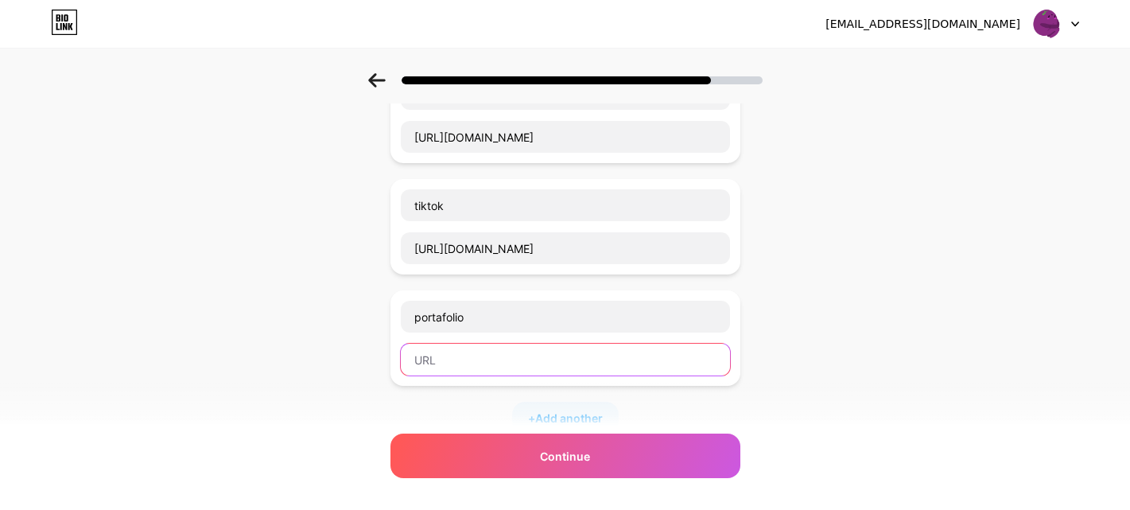
click at [468, 355] on input "text" at bounding box center [565, 360] width 329 height 32
paste input "[URL][DOMAIN_NAME]"
type input "[URL][DOMAIN_NAME]"
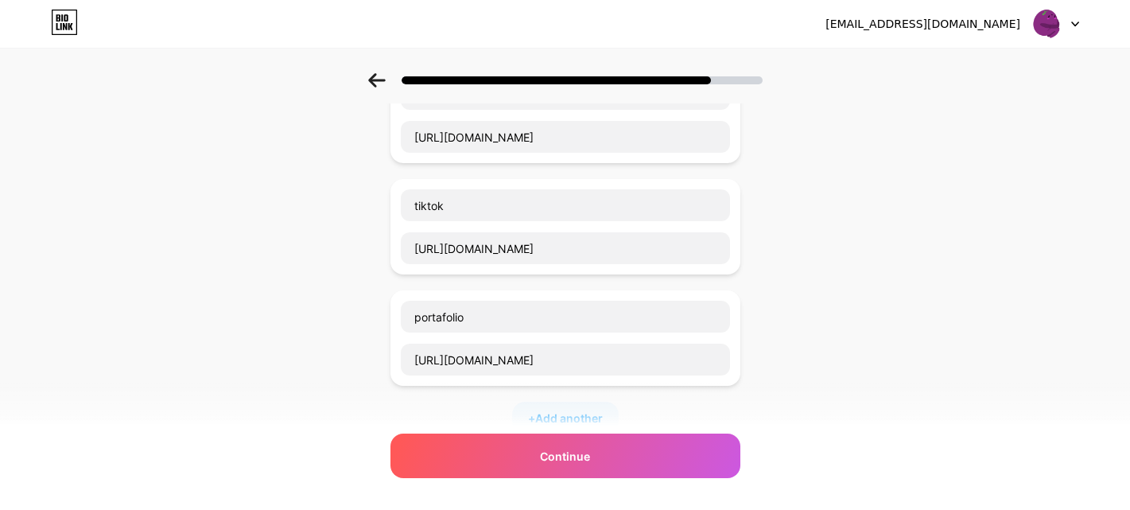
click at [458, 403] on div "+ Add another" at bounding box center [566, 418] width 350 height 32
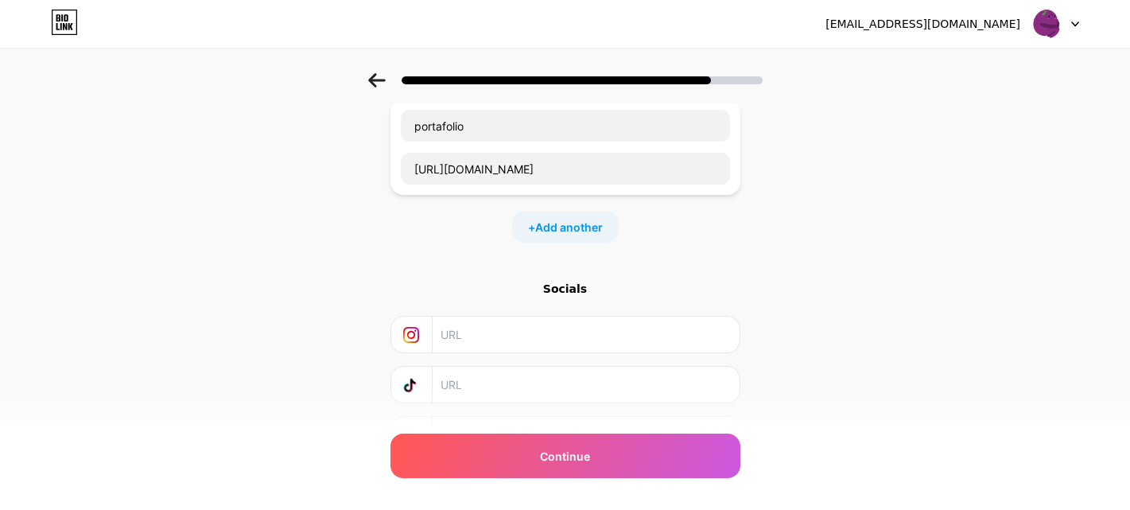
scroll to position [438, 0]
click at [484, 378] on input "text" at bounding box center [585, 380] width 289 height 36
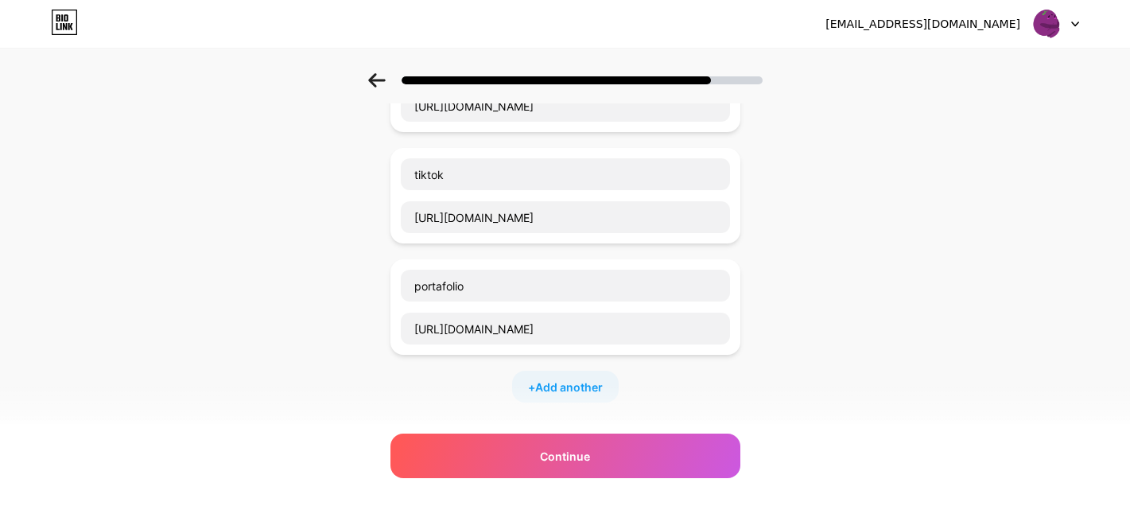
scroll to position [232, 0]
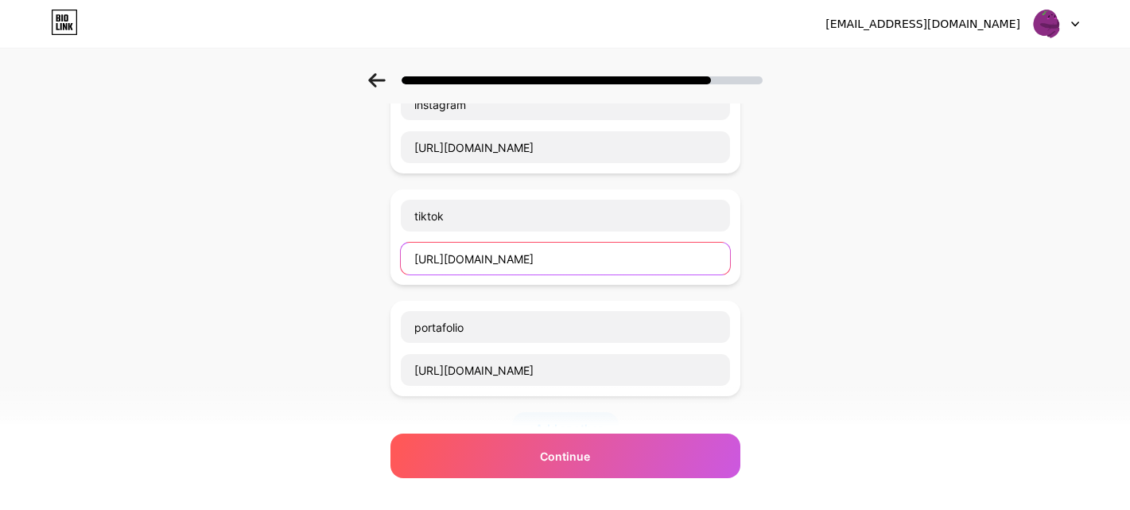
drag, startPoint x: 614, startPoint y: 270, endPoint x: 414, endPoint y: 256, distance: 200.9
click at [414, 256] on input "[URL][DOMAIN_NAME]" at bounding box center [565, 259] width 329 height 32
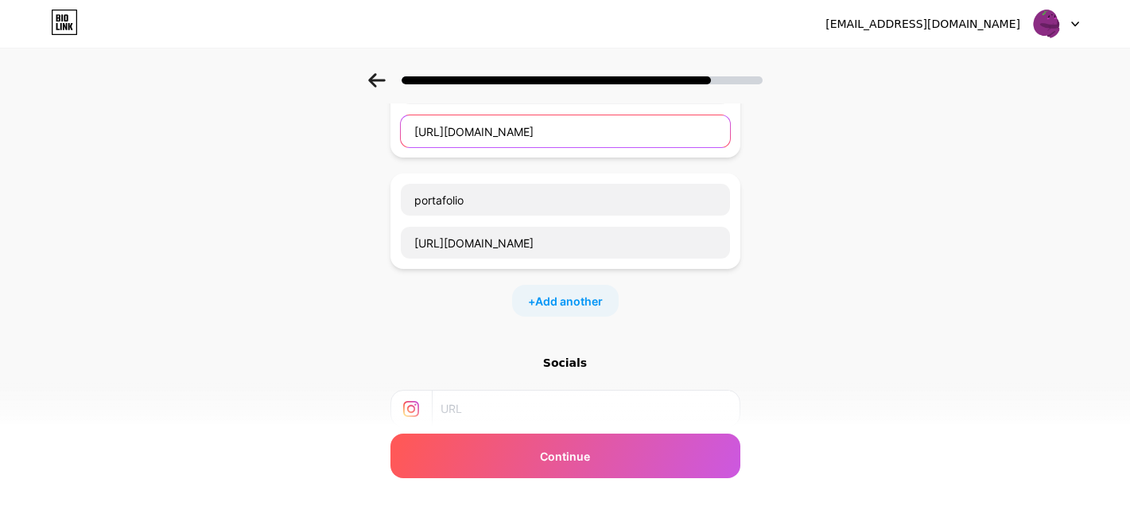
scroll to position [520, 0]
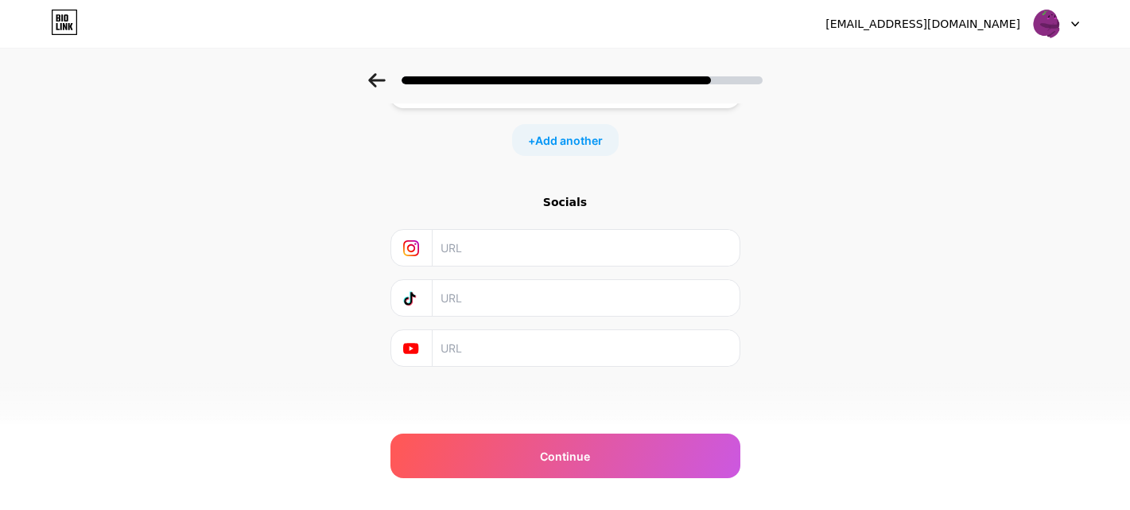
click at [469, 283] on input "text" at bounding box center [585, 298] width 289 height 36
paste input "[URL][DOMAIN_NAME]"
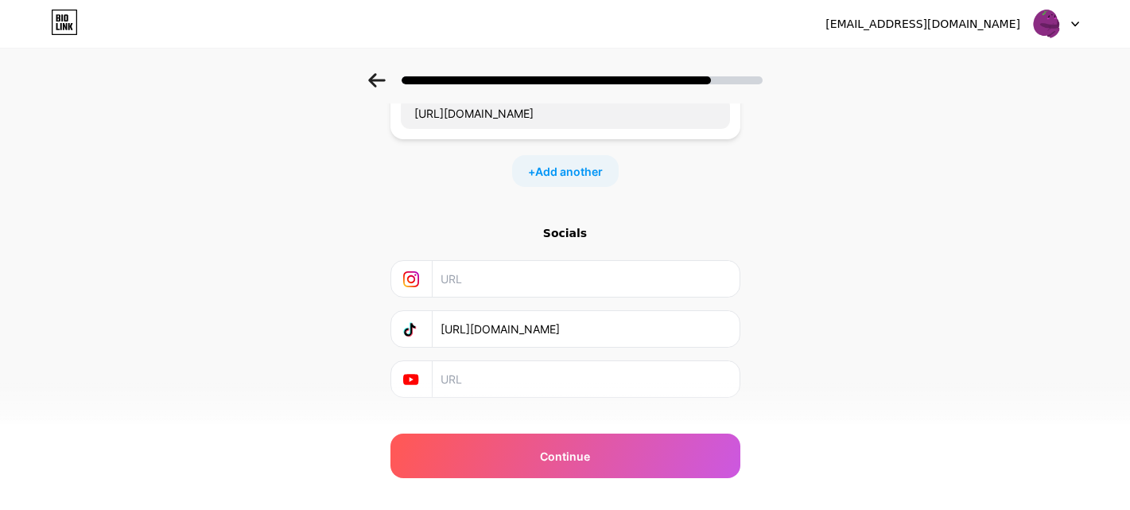
type input "[URL][DOMAIN_NAME]"
click at [469, 288] on input "text" at bounding box center [585, 279] width 289 height 36
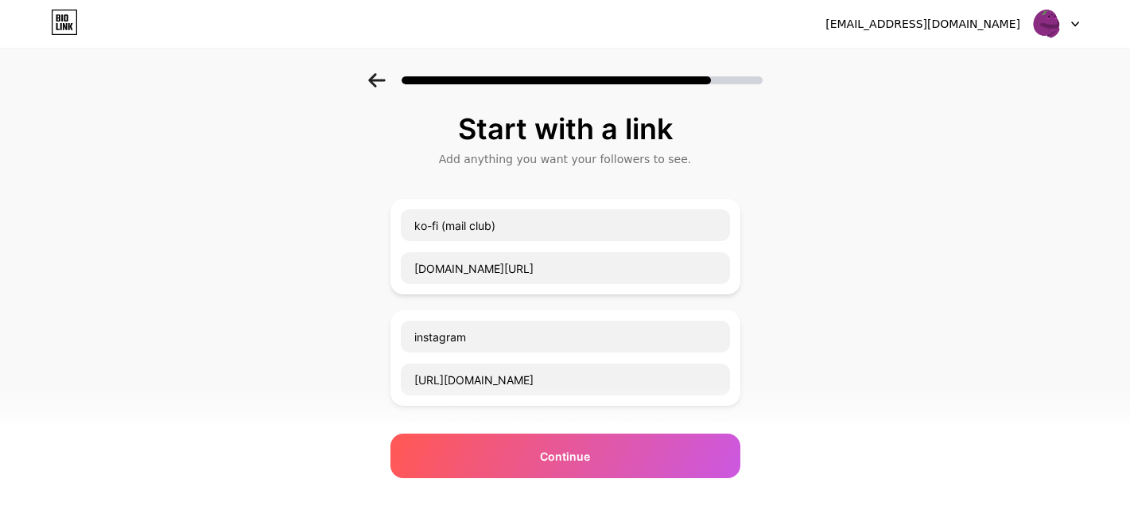
scroll to position [56, 0]
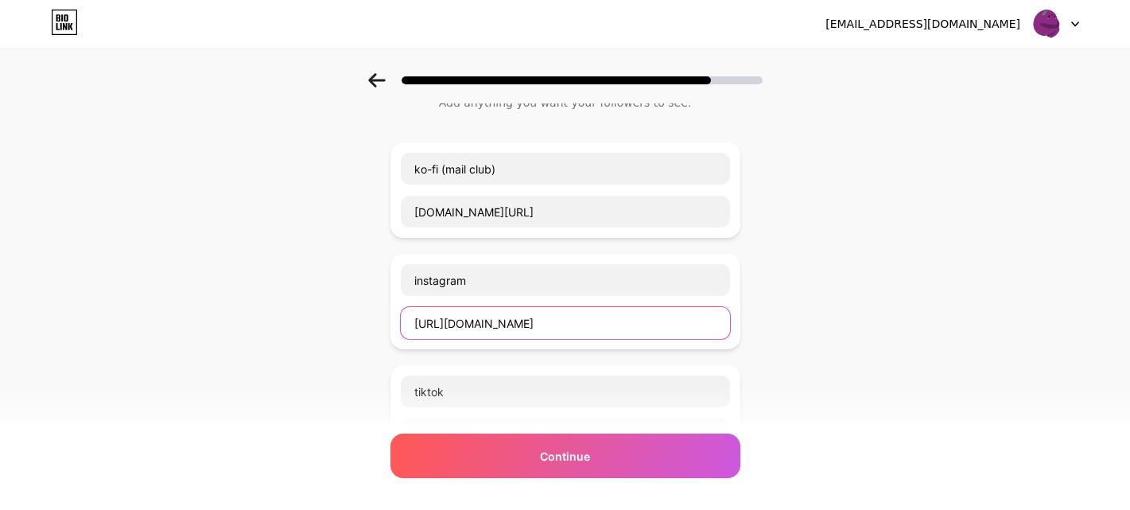
drag, startPoint x: 630, startPoint y: 320, endPoint x: 383, endPoint y: 317, distance: 246.6
click at [383, 317] on div "Start with a link Add anything you want your followers to see. ko-fi (mail club…" at bounding box center [565, 463] width 1130 height 893
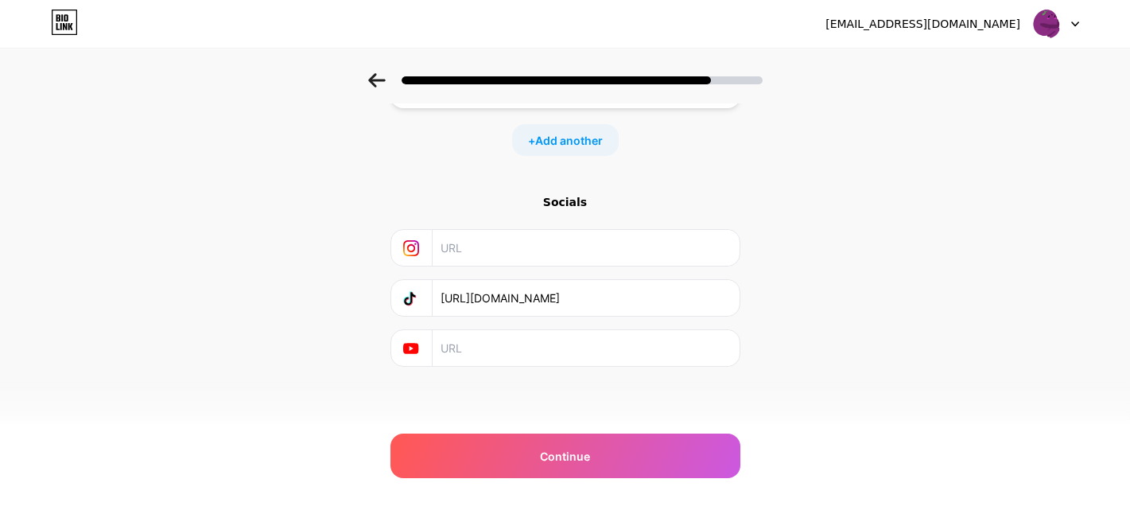
click at [500, 242] on input "text" at bounding box center [585, 248] width 289 height 36
paste input "[URL][DOMAIN_NAME]"
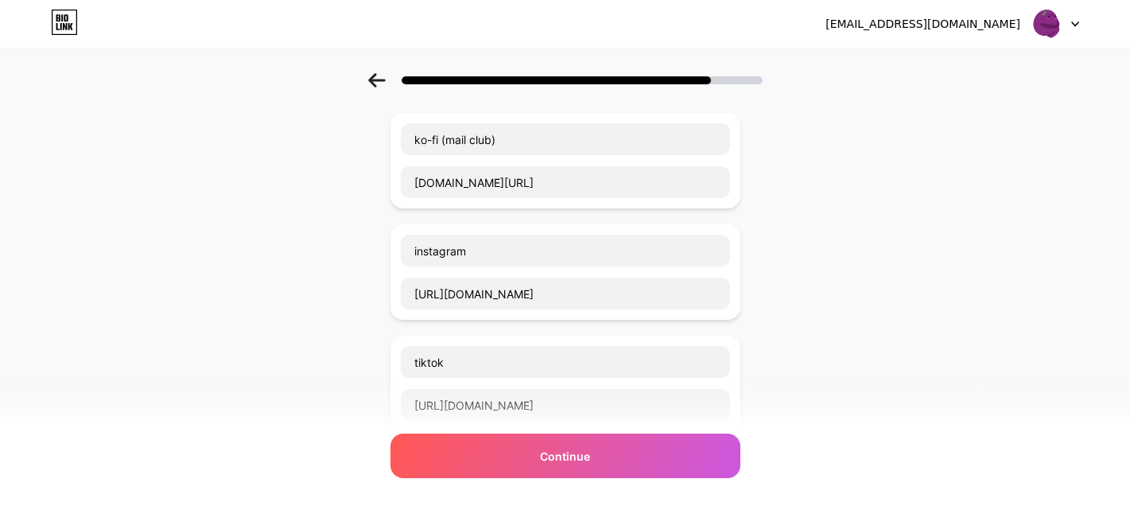
scroll to position [159, 0]
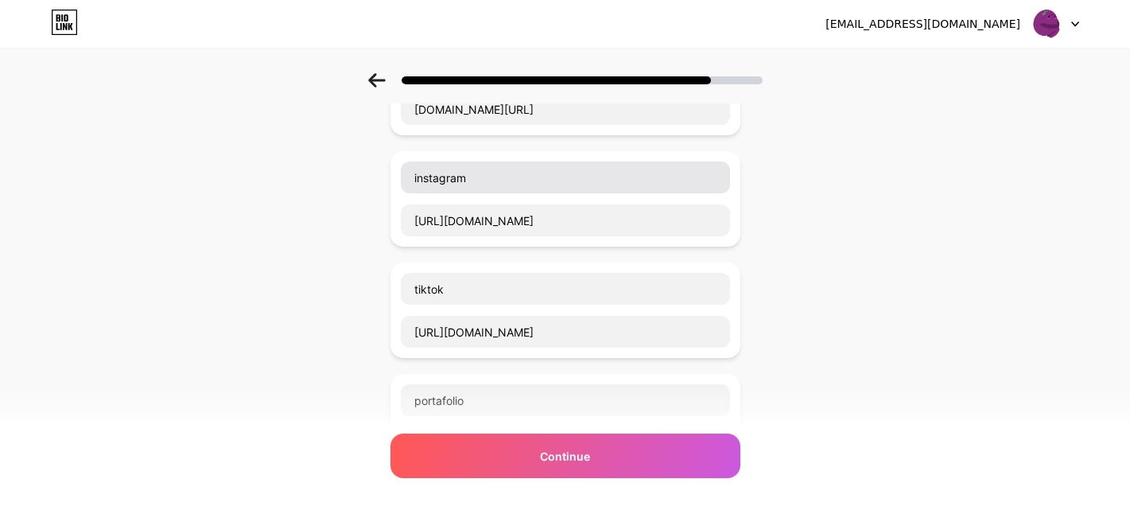
type input "[URL][DOMAIN_NAME]"
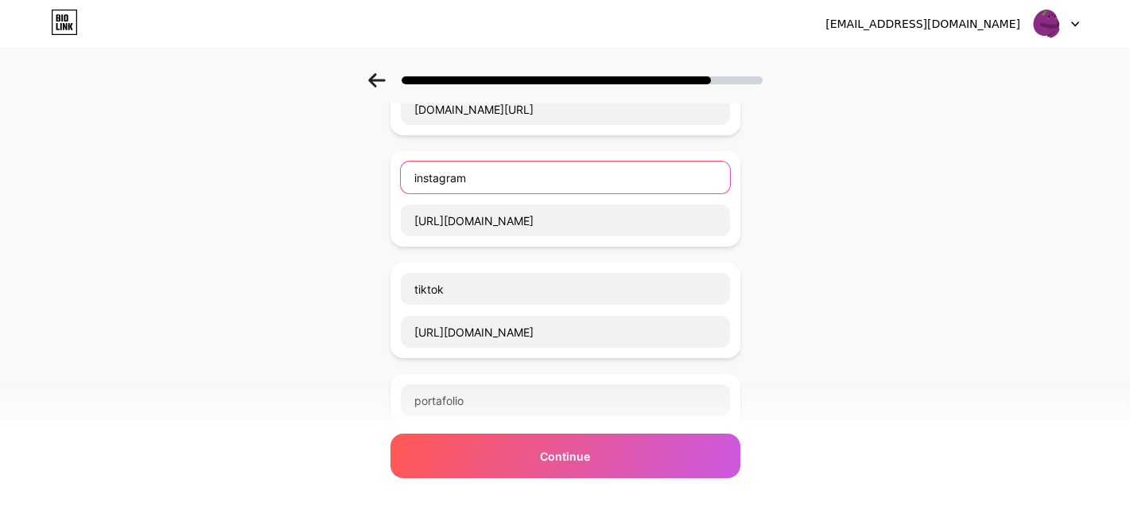
click at [674, 169] on input "instagram" at bounding box center [565, 177] width 329 height 32
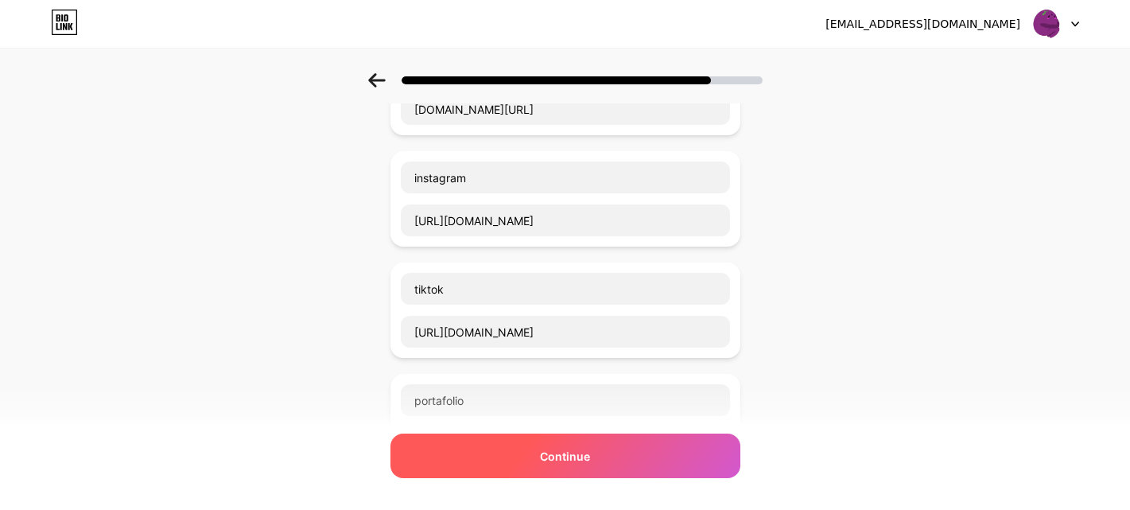
click at [651, 453] on div "Continue" at bounding box center [566, 456] width 350 height 45
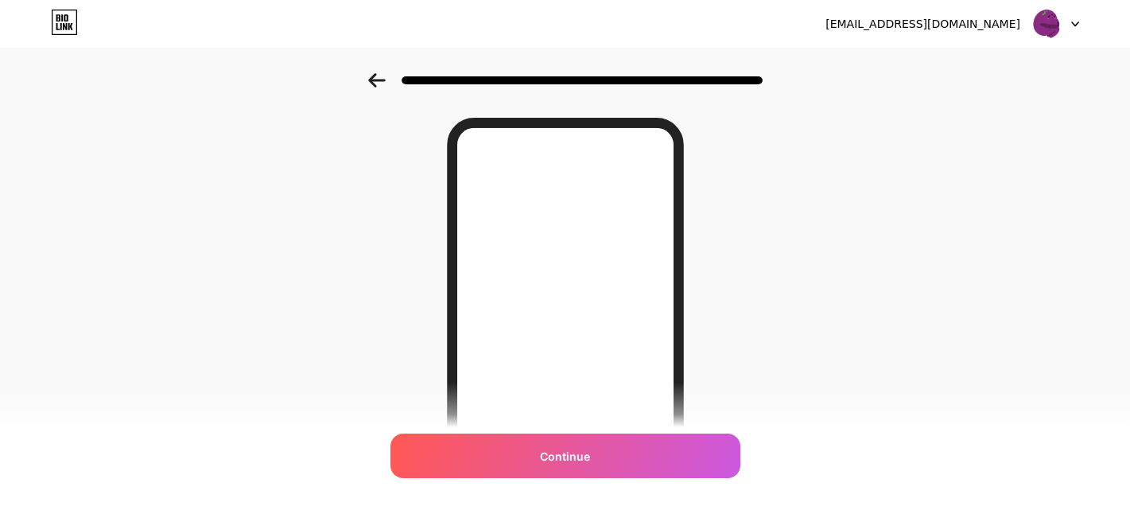
scroll to position [0, 0]
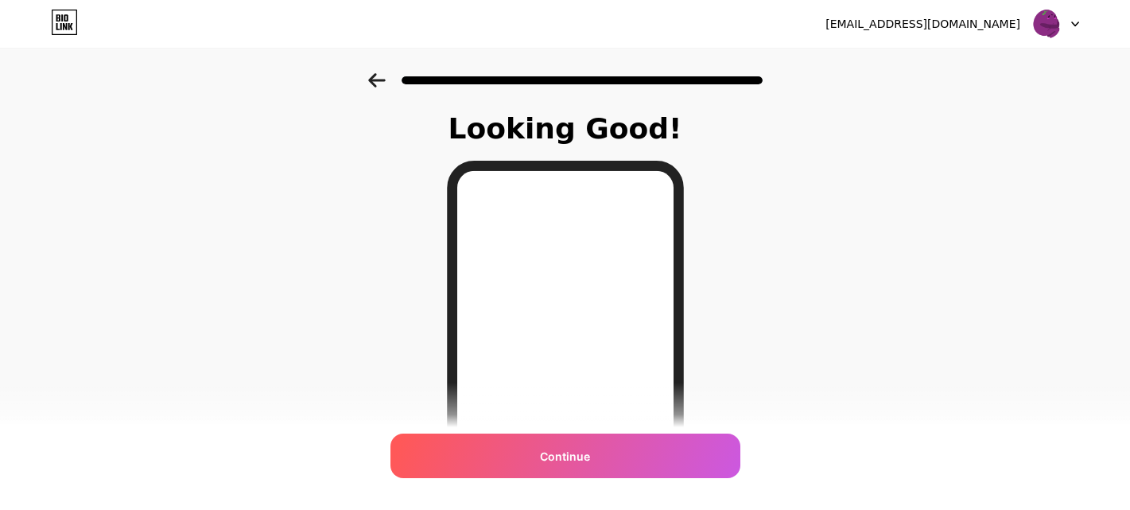
click at [381, 80] on icon at bounding box center [376, 80] width 17 height 14
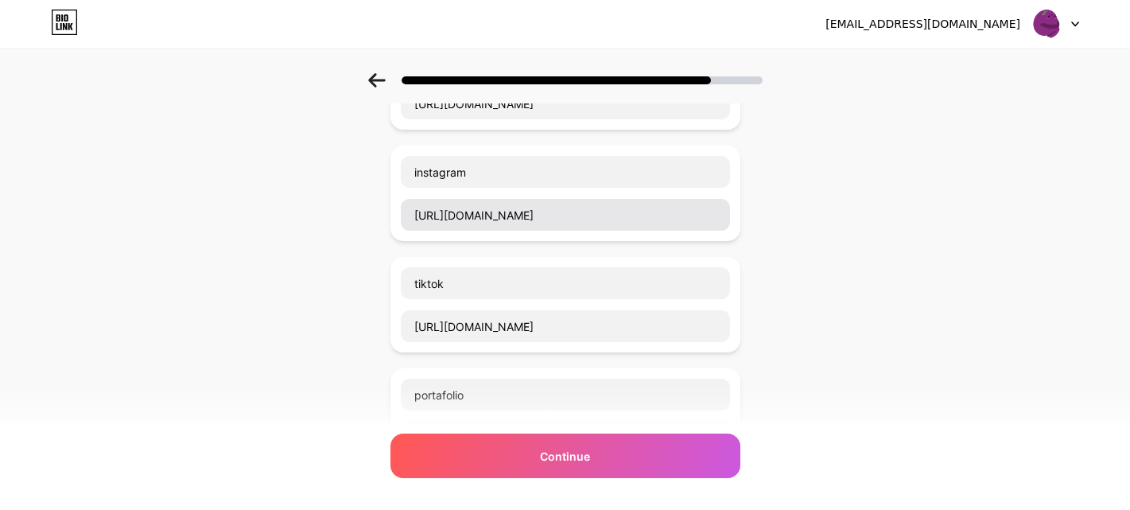
scroll to position [165, 0]
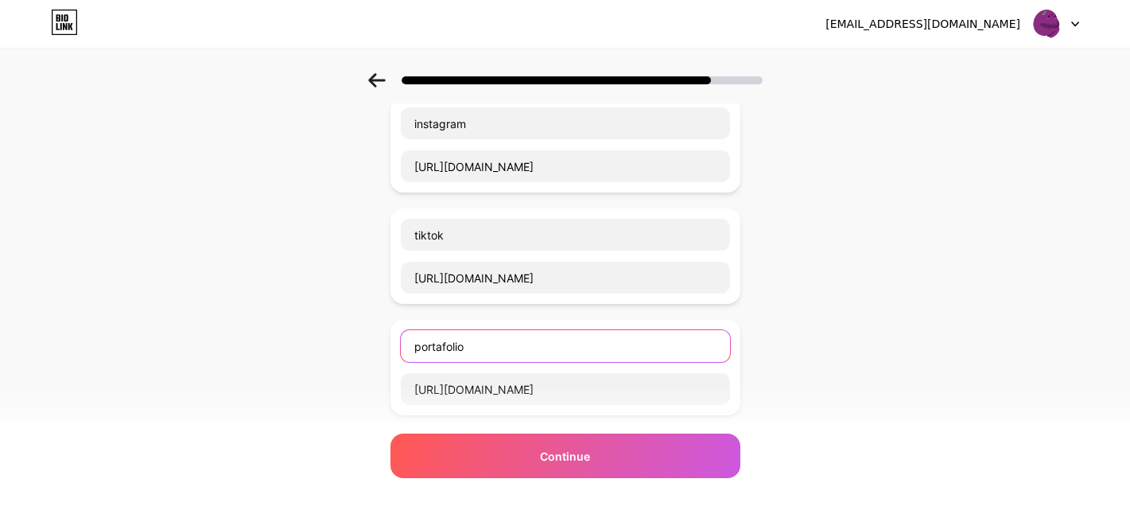
click at [507, 336] on input "portafolio" at bounding box center [565, 346] width 329 height 32
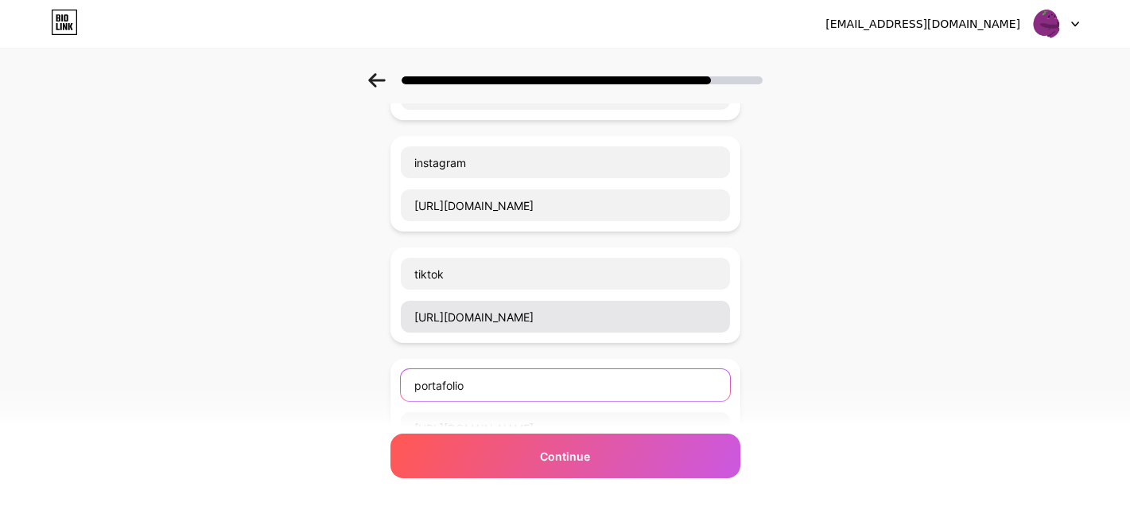
scroll to position [171, 0]
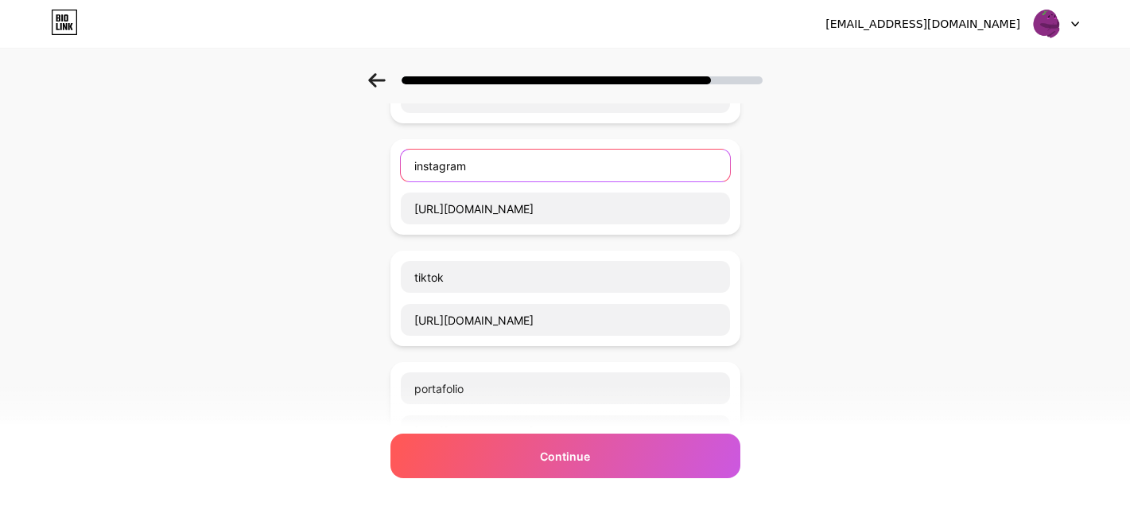
drag, startPoint x: 492, startPoint y: 173, endPoint x: 412, endPoint y: 155, distance: 82.2
click at [412, 155] on input "instagram" at bounding box center [565, 166] width 329 height 32
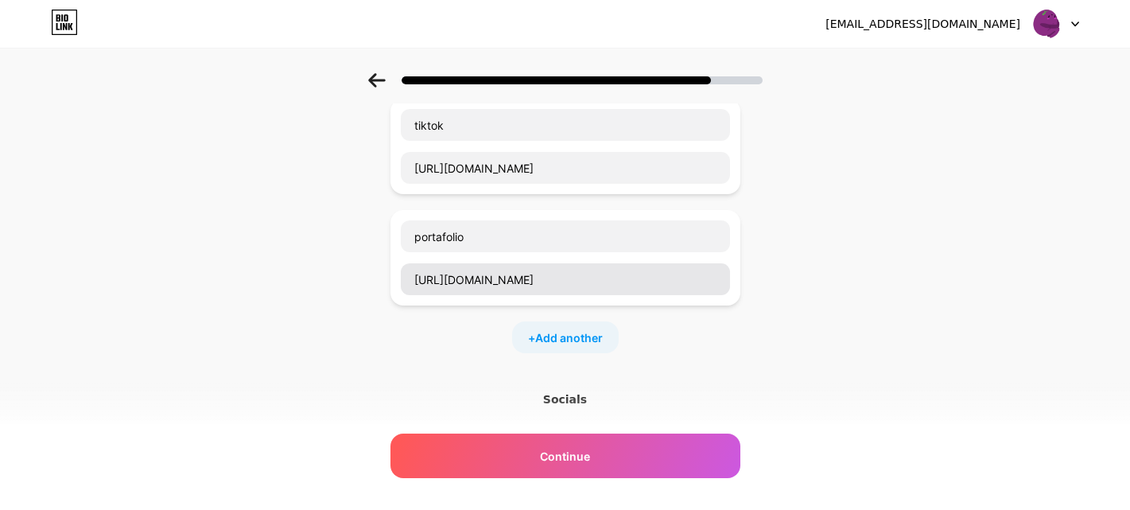
scroll to position [333, 0]
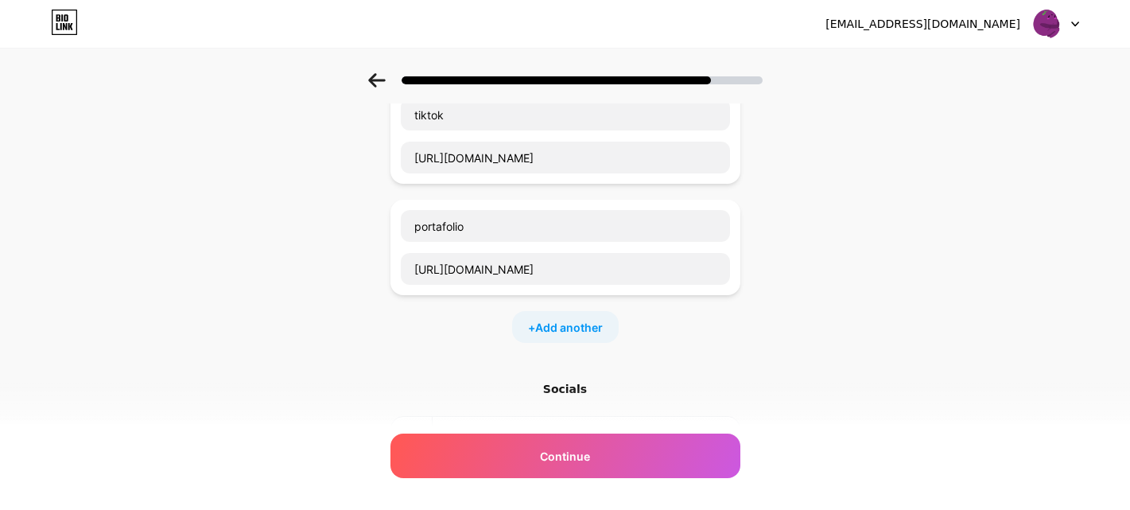
drag, startPoint x: 742, startPoint y: 238, endPoint x: 737, endPoint y: 173, distance: 64.7
click at [737, 173] on div "ko-fi (mail club) [URL][DOMAIN_NAME] instagram [URL][DOMAIN_NAME] tiktok [URL][…" at bounding box center [566, 104] width 350 height 477
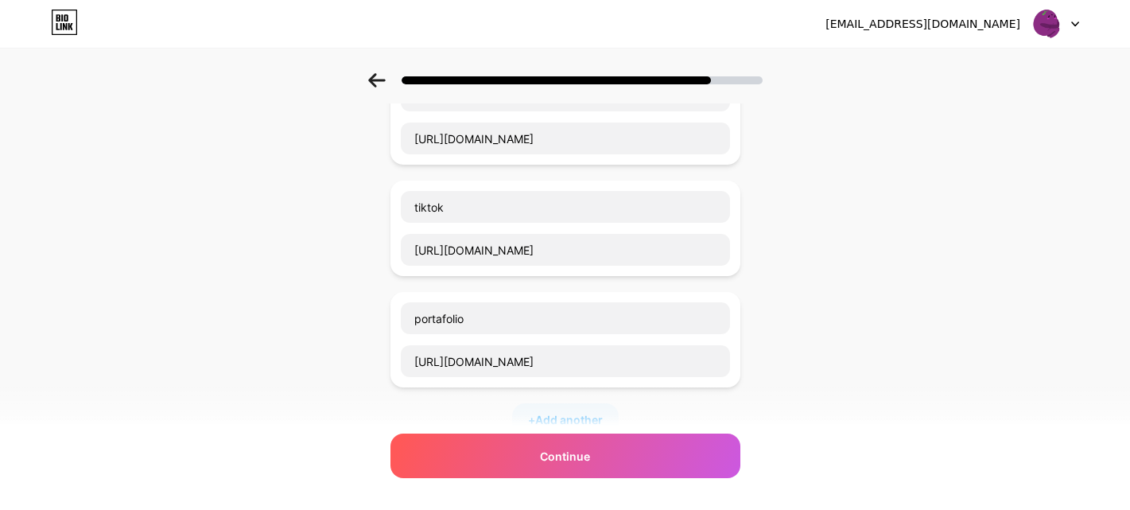
scroll to position [191, 0]
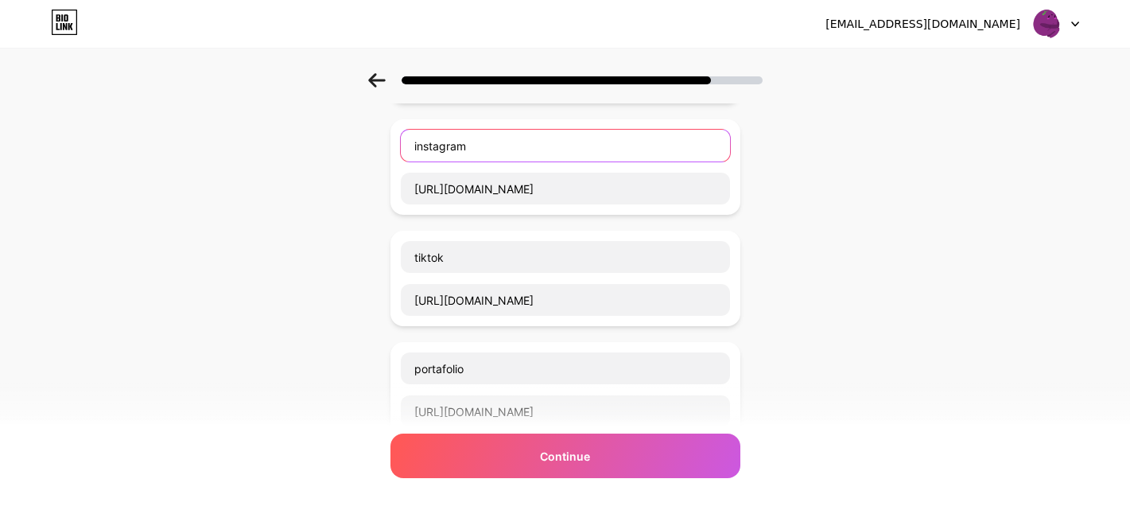
drag, startPoint x: 507, startPoint y: 136, endPoint x: 488, endPoint y: 147, distance: 22.1
click at [488, 147] on input "instagram" at bounding box center [565, 146] width 329 height 32
paste input "portafolio"
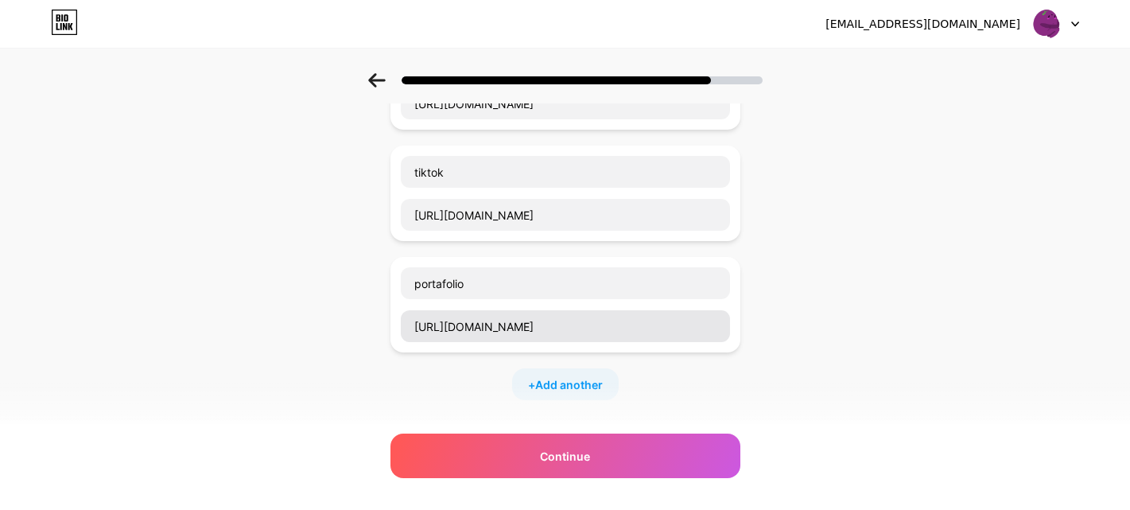
type input "portafolio"
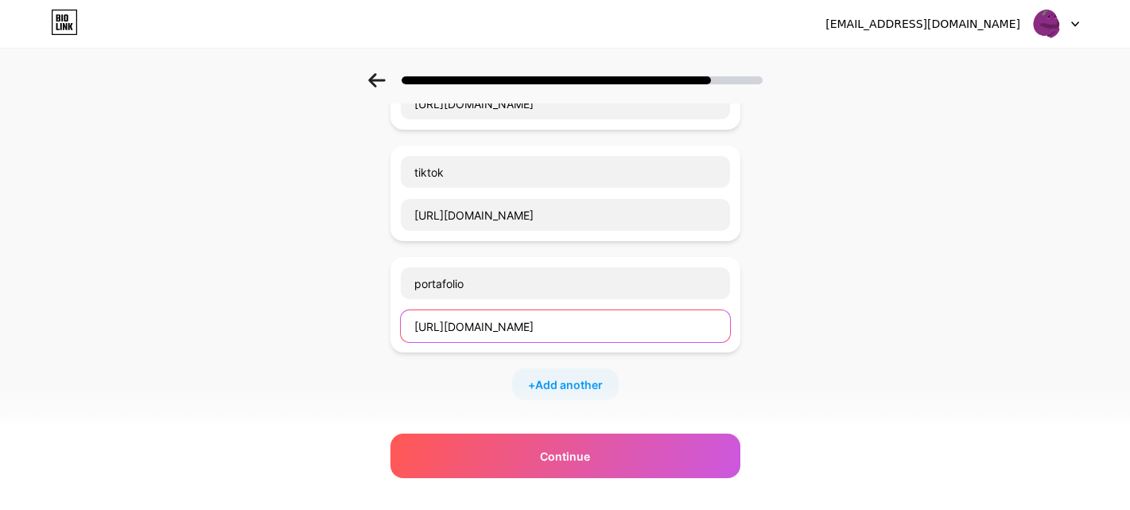
drag, startPoint x: 723, startPoint y: 325, endPoint x: 362, endPoint y: 309, distance: 361.5
click at [362, 309] on div "Start with a link Add anything you want your followers to see. ko-fi (mail club…" at bounding box center [565, 243] width 1130 height 893
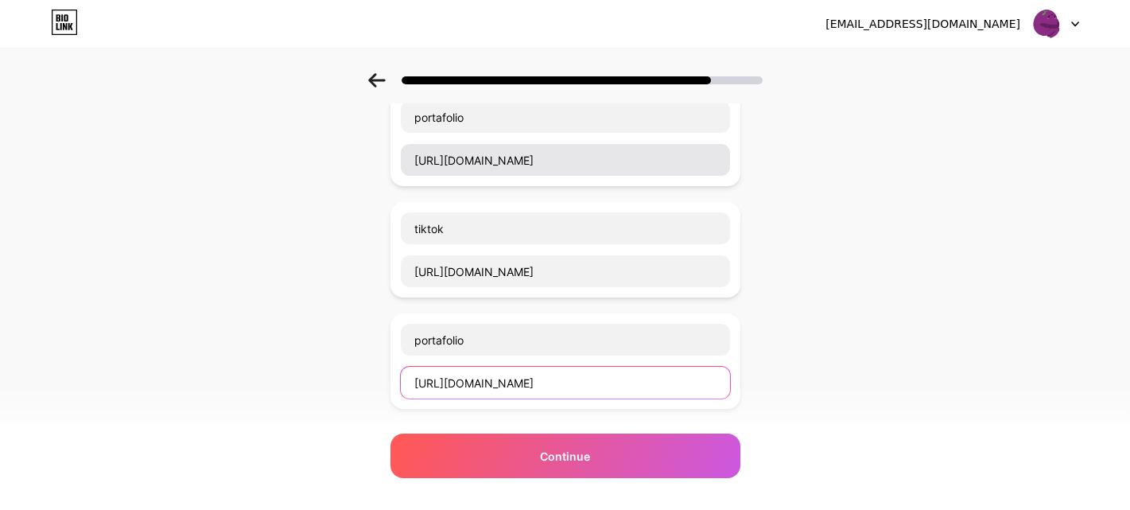
scroll to position [216, 0]
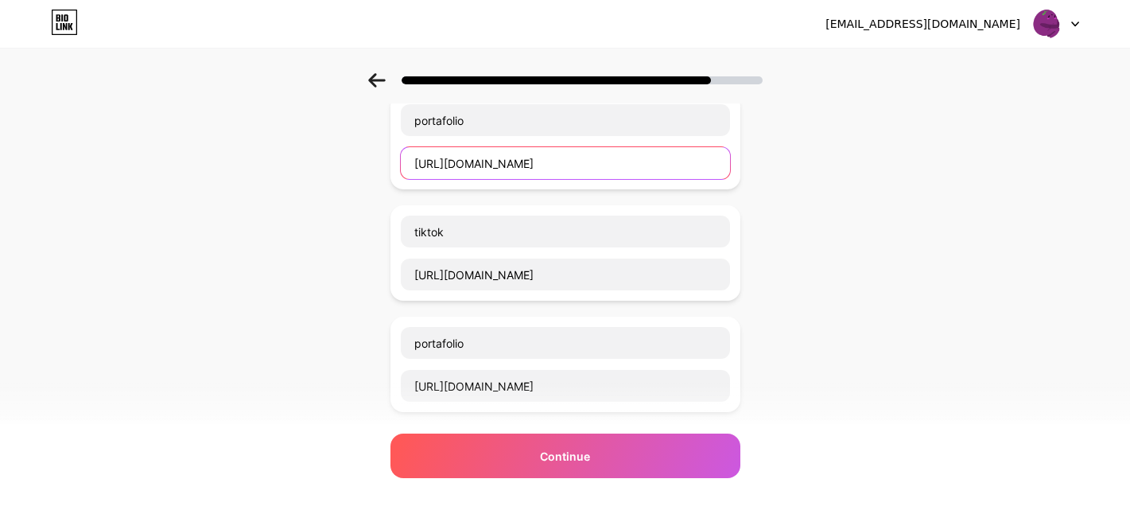
drag, startPoint x: 643, startPoint y: 160, endPoint x: 423, endPoint y: 161, distance: 219.6
click at [423, 161] on input "[URL][DOMAIN_NAME]" at bounding box center [565, 163] width 329 height 32
paste input "[DOMAIN_NAME][URL]"
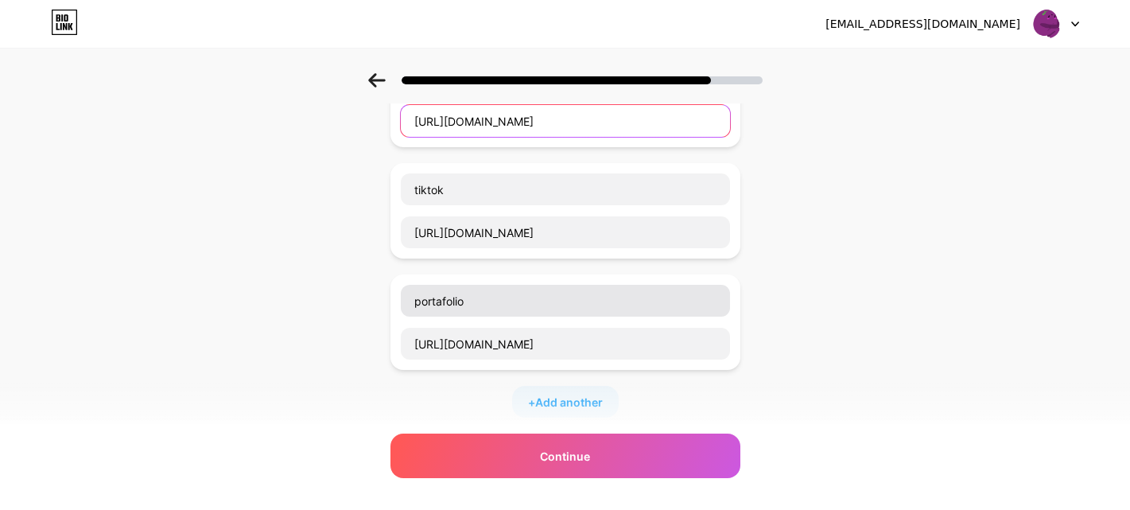
scroll to position [271, 0]
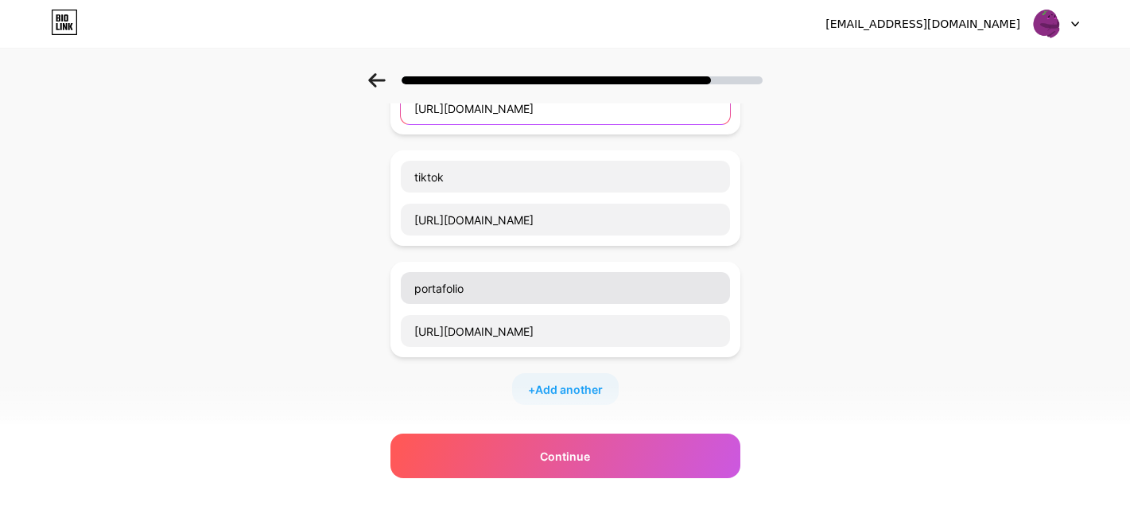
type input "[URL][DOMAIN_NAME]"
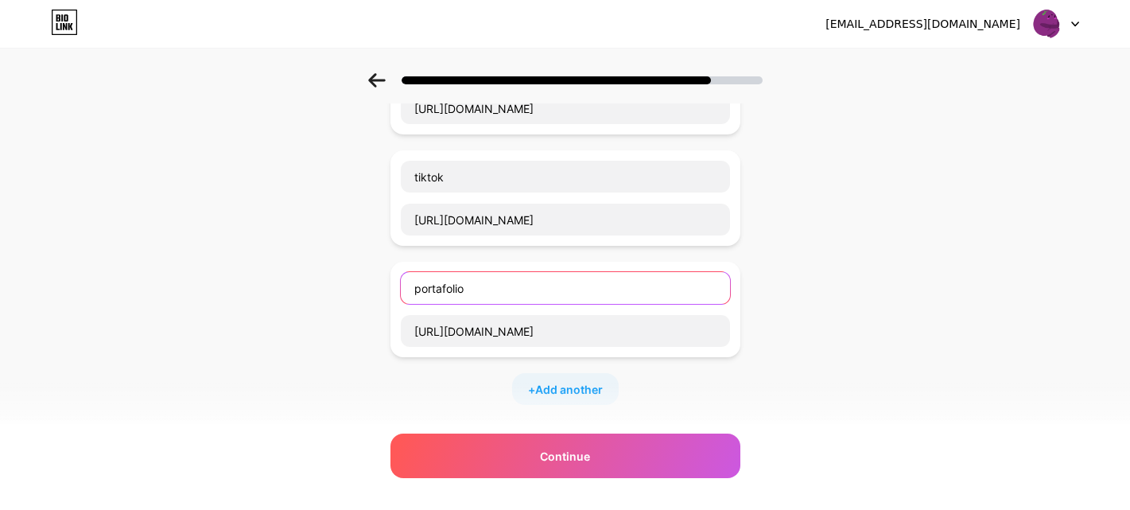
click at [510, 293] on input "portafolio" at bounding box center [565, 288] width 329 height 32
drag, startPoint x: 496, startPoint y: 278, endPoint x: 488, endPoint y: 289, distance: 13.0
click at [488, 289] on input "portafolio" at bounding box center [565, 288] width 329 height 32
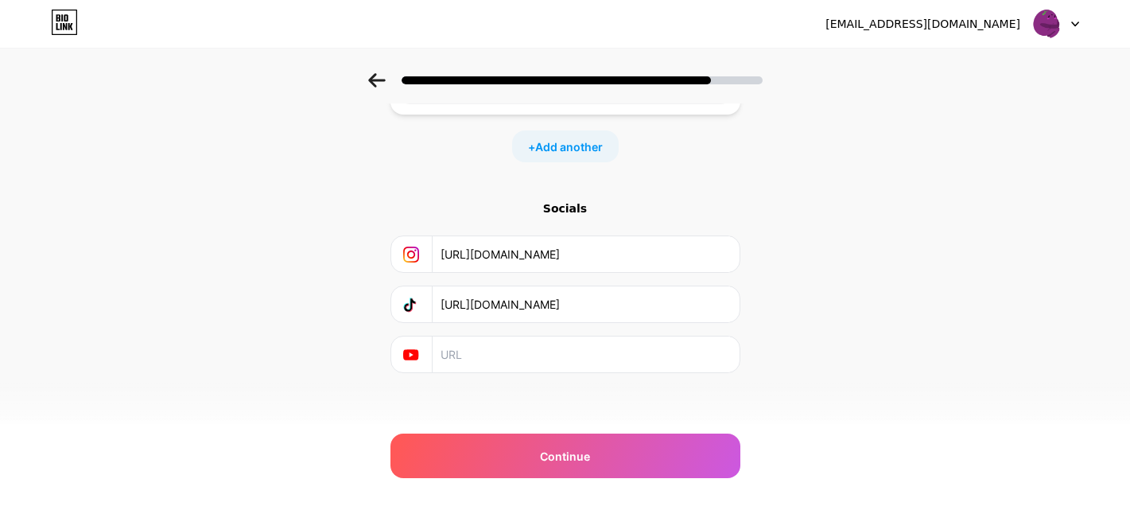
scroll to position [518, 0]
type input "instagram"
drag, startPoint x: 651, startPoint y: 255, endPoint x: 439, endPoint y: 256, distance: 211.6
click at [438, 256] on div "[URL][DOMAIN_NAME]" at bounding box center [565, 250] width 329 height 36
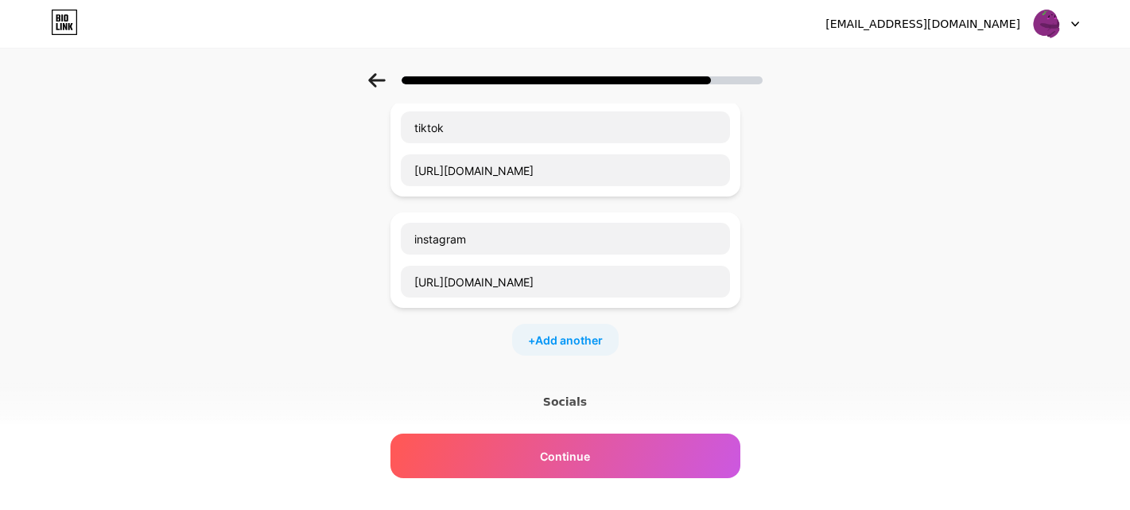
scroll to position [309, 0]
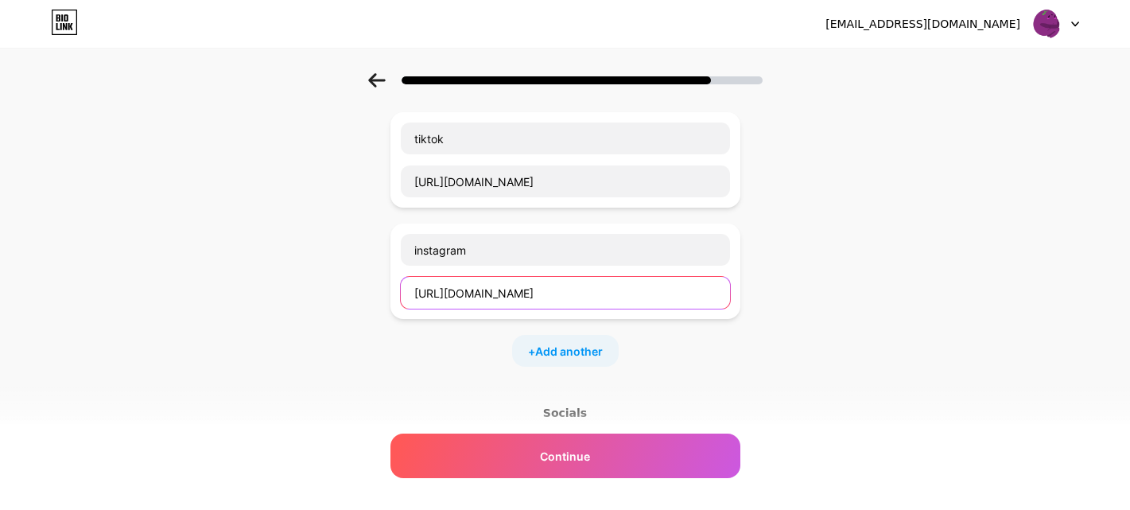
click at [474, 293] on input "[URL][DOMAIN_NAME]" at bounding box center [565, 293] width 329 height 32
paste input "[DOMAIN_NAME][URL]"
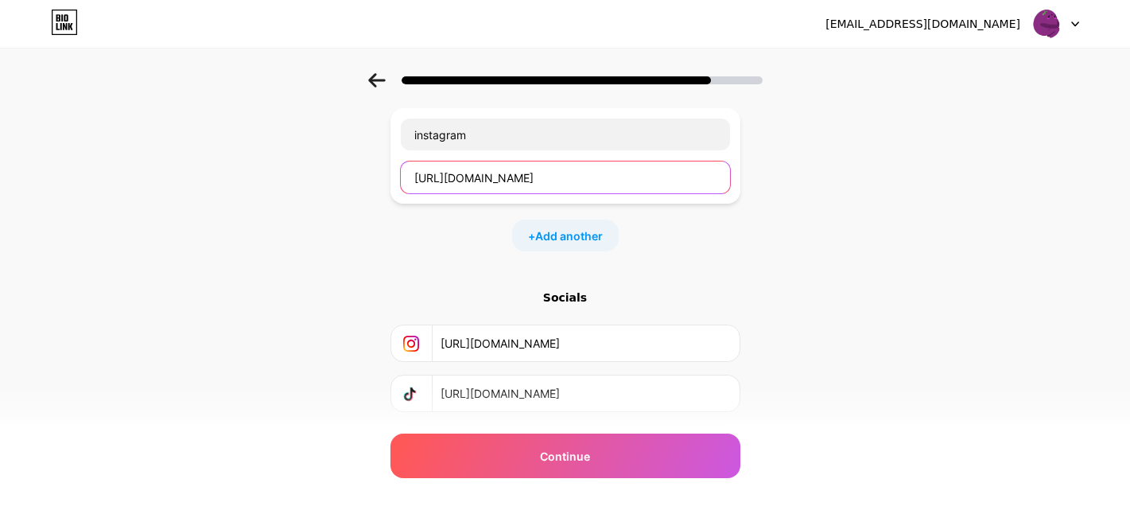
scroll to position [520, 0]
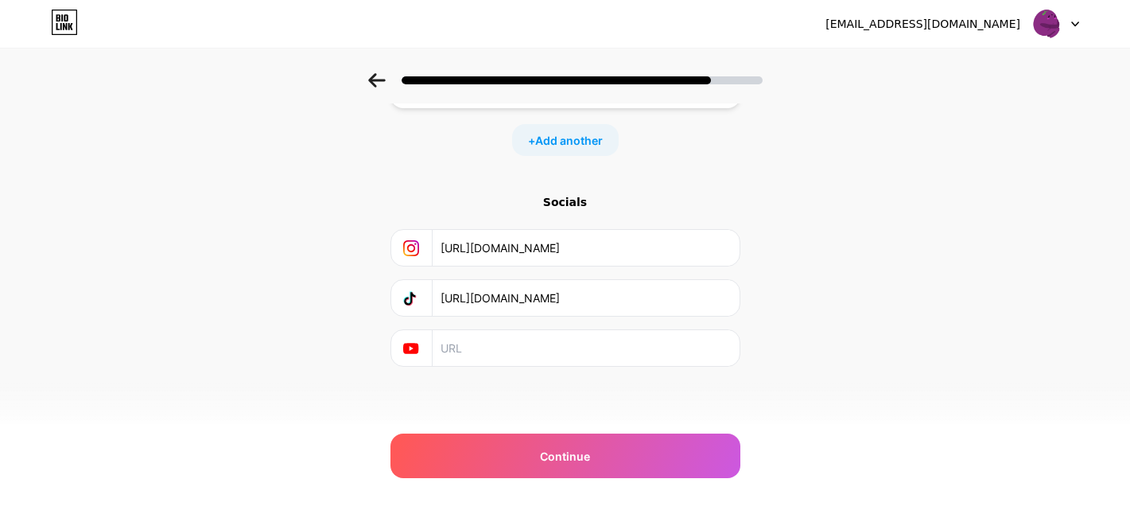
type input "[URL][DOMAIN_NAME]"
click at [471, 338] on input "text" at bounding box center [585, 348] width 289 height 36
click at [469, 353] on input "text" at bounding box center [585, 348] width 289 height 36
paste input "[URL][DOMAIN_NAME]"
click at [492, 345] on input "[URL][DOMAIN_NAME]" at bounding box center [585, 348] width 289 height 36
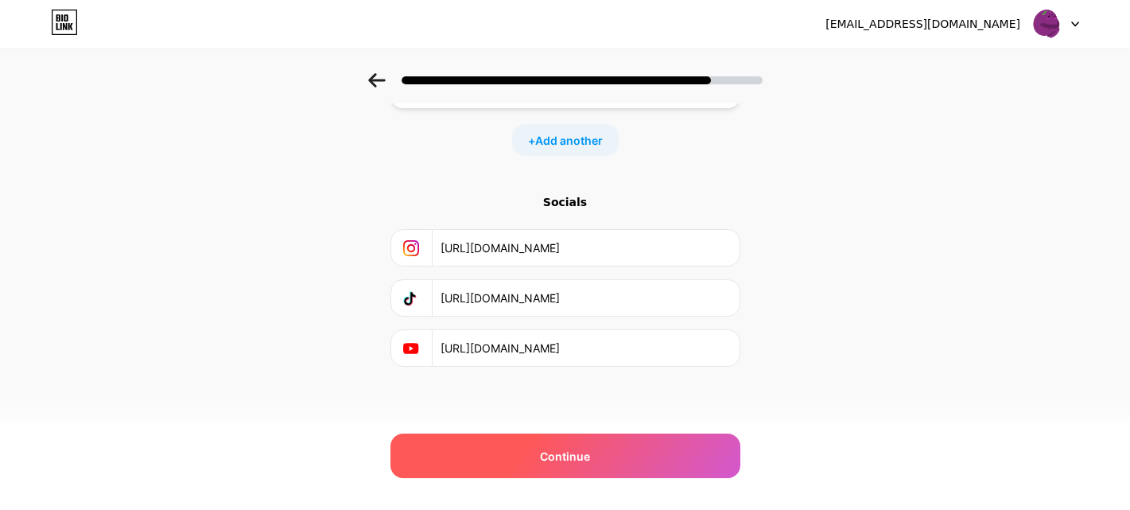
type input "[URL][DOMAIN_NAME]"
click at [524, 449] on div "Continue" at bounding box center [566, 456] width 350 height 45
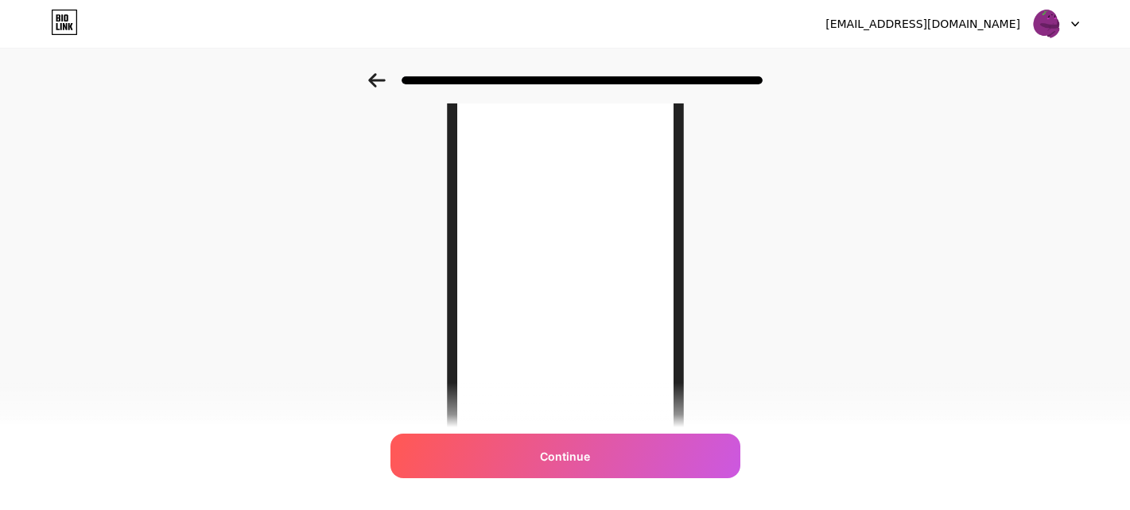
scroll to position [1, 0]
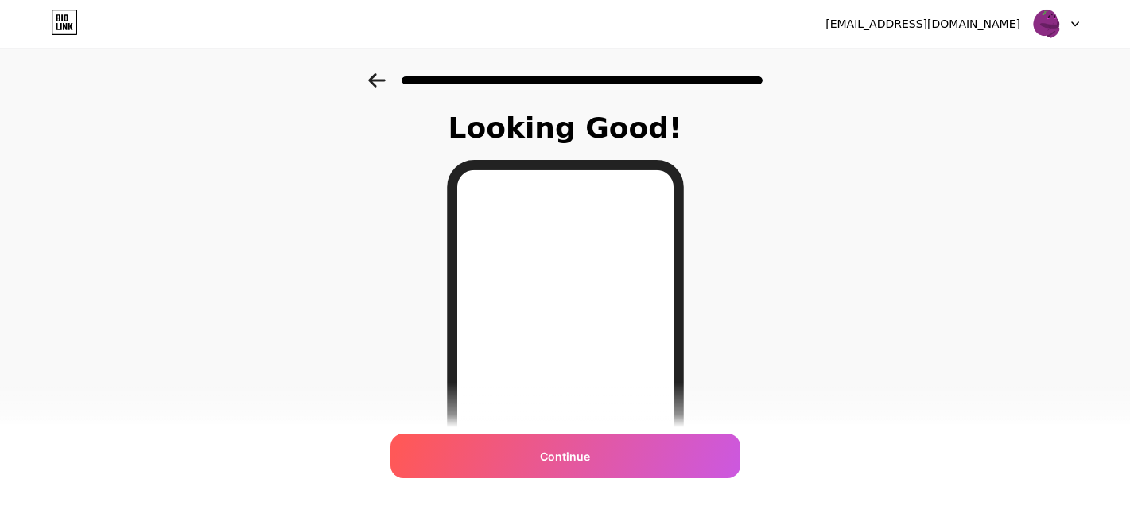
click at [379, 74] on icon at bounding box center [377, 80] width 18 height 14
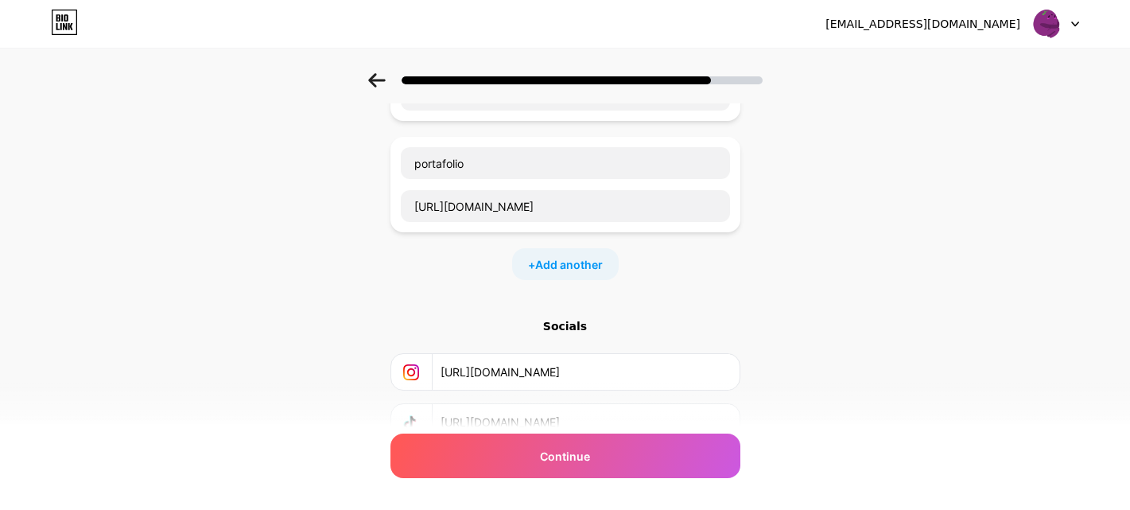
scroll to position [632, 0]
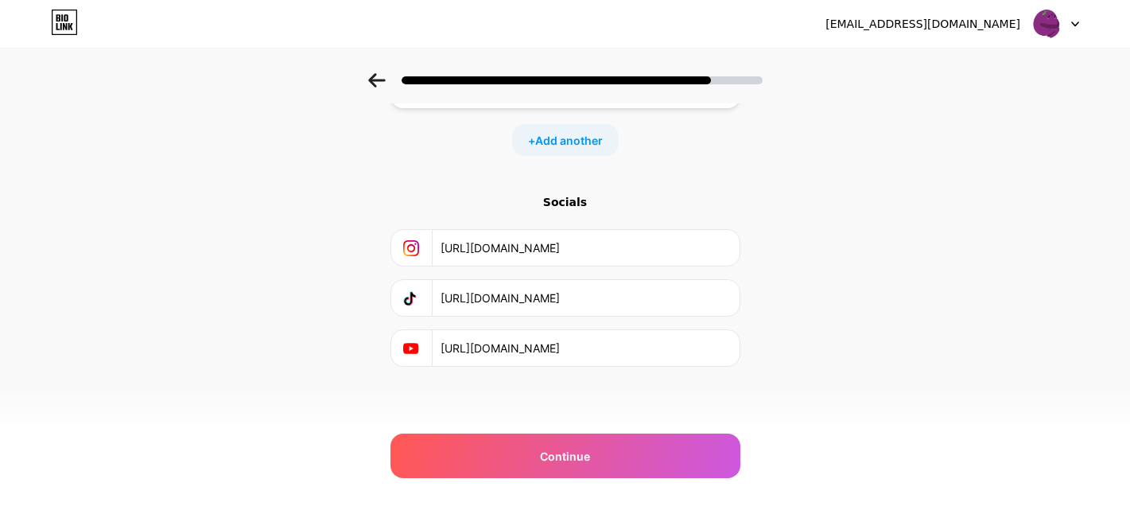
drag, startPoint x: 678, startPoint y: 347, endPoint x: 427, endPoint y: 343, distance: 250.6
click at [427, 343] on div "[URL][DOMAIN_NAME]" at bounding box center [565, 348] width 329 height 36
paste input "text"
click at [547, 345] on input "[URL][DOMAIN_NAME]" at bounding box center [585, 348] width 289 height 36
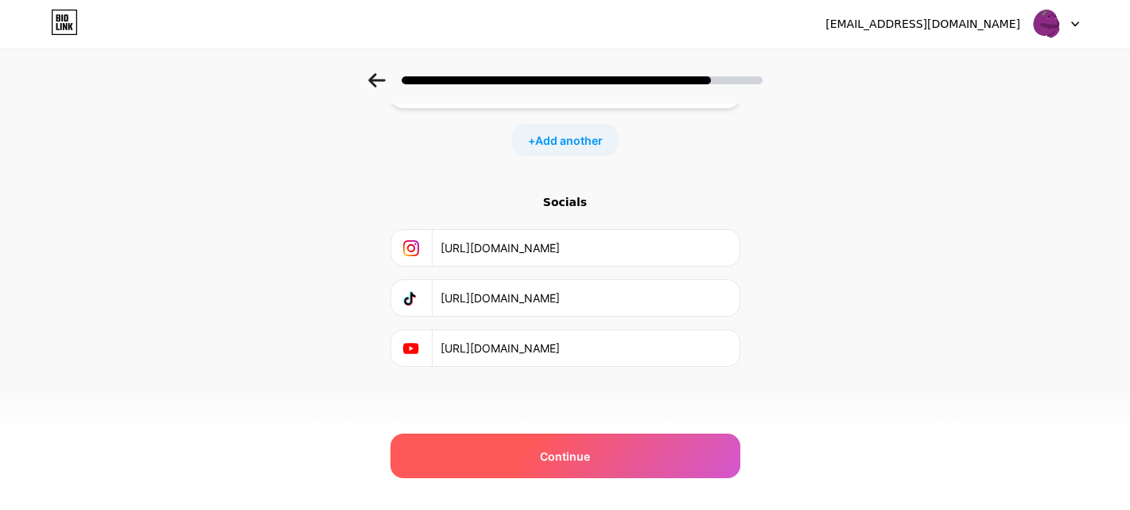
type input "[URL][DOMAIN_NAME]"
click at [612, 454] on div "Continue" at bounding box center [566, 456] width 350 height 45
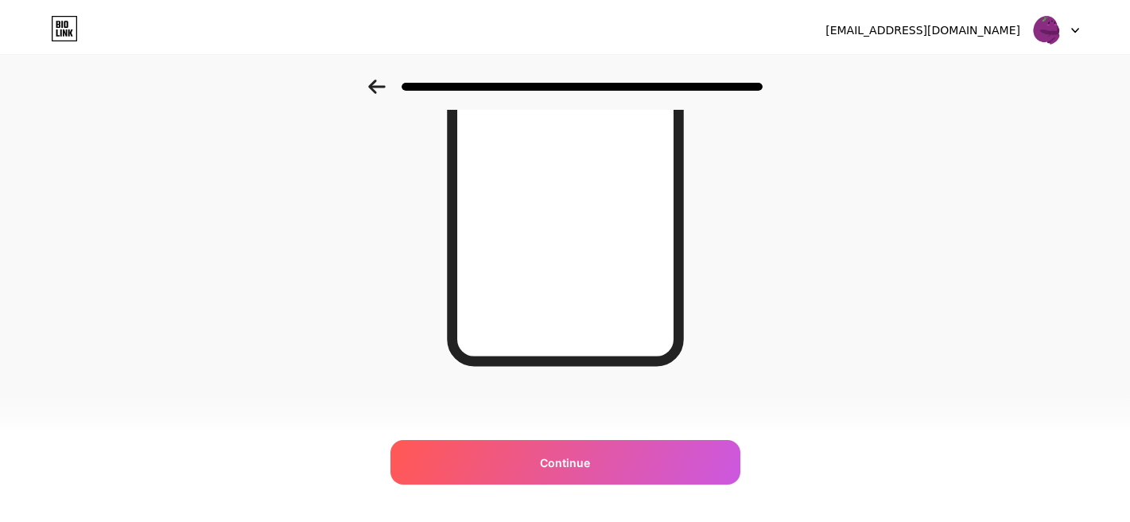
scroll to position [0, 0]
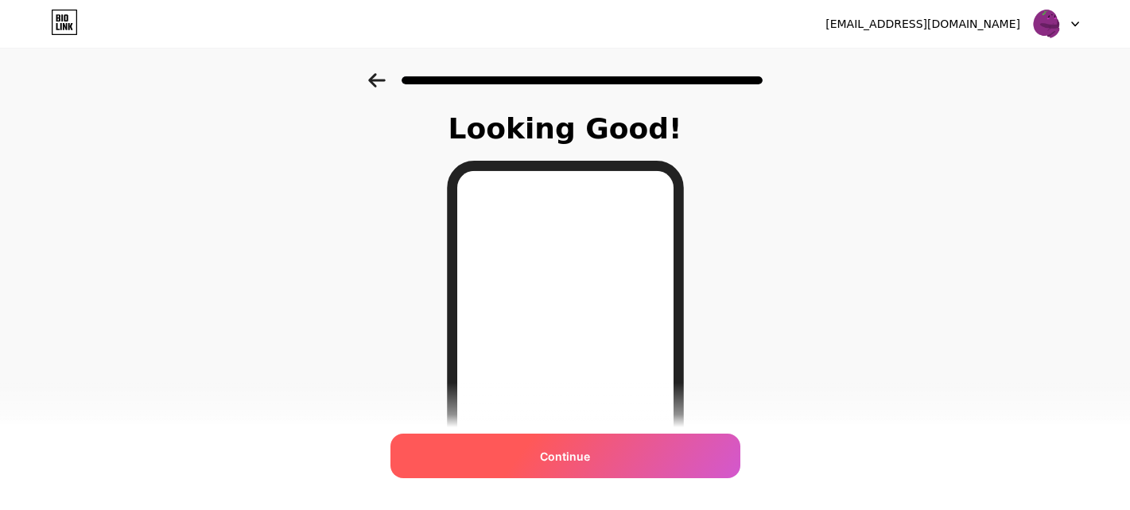
click at [624, 454] on div "Continue" at bounding box center [566, 456] width 350 height 45
